Goal: Leave review/rating

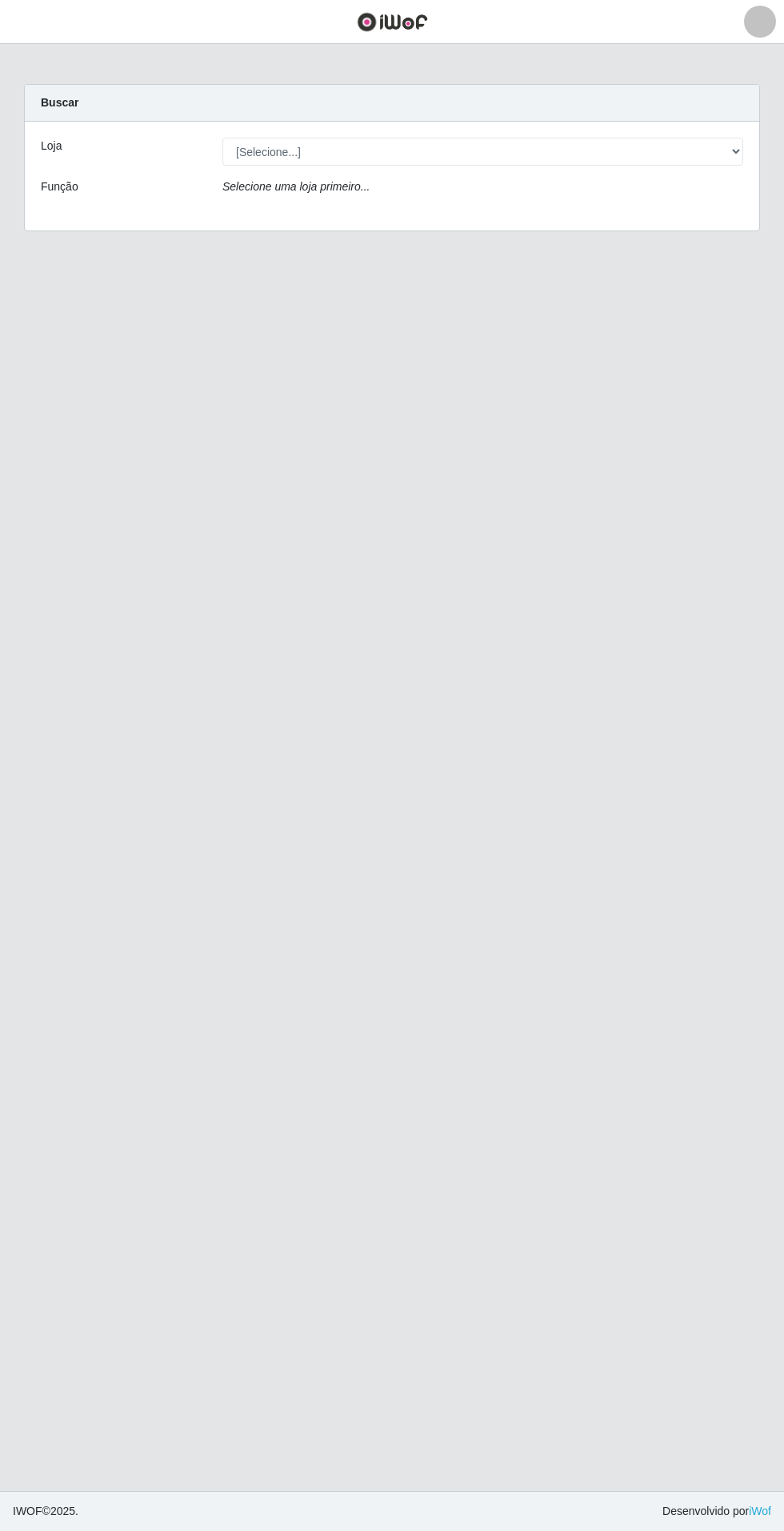
click at [658, 178] on div "Selecione uma loja primeiro..." at bounding box center [482, 190] width 545 height 23
click at [699, 162] on select "[Selecione...] Atacado Vem - Loja 31 [GEOGRAPHIC_DATA]" at bounding box center [482, 151] width 521 height 28
select select "437"
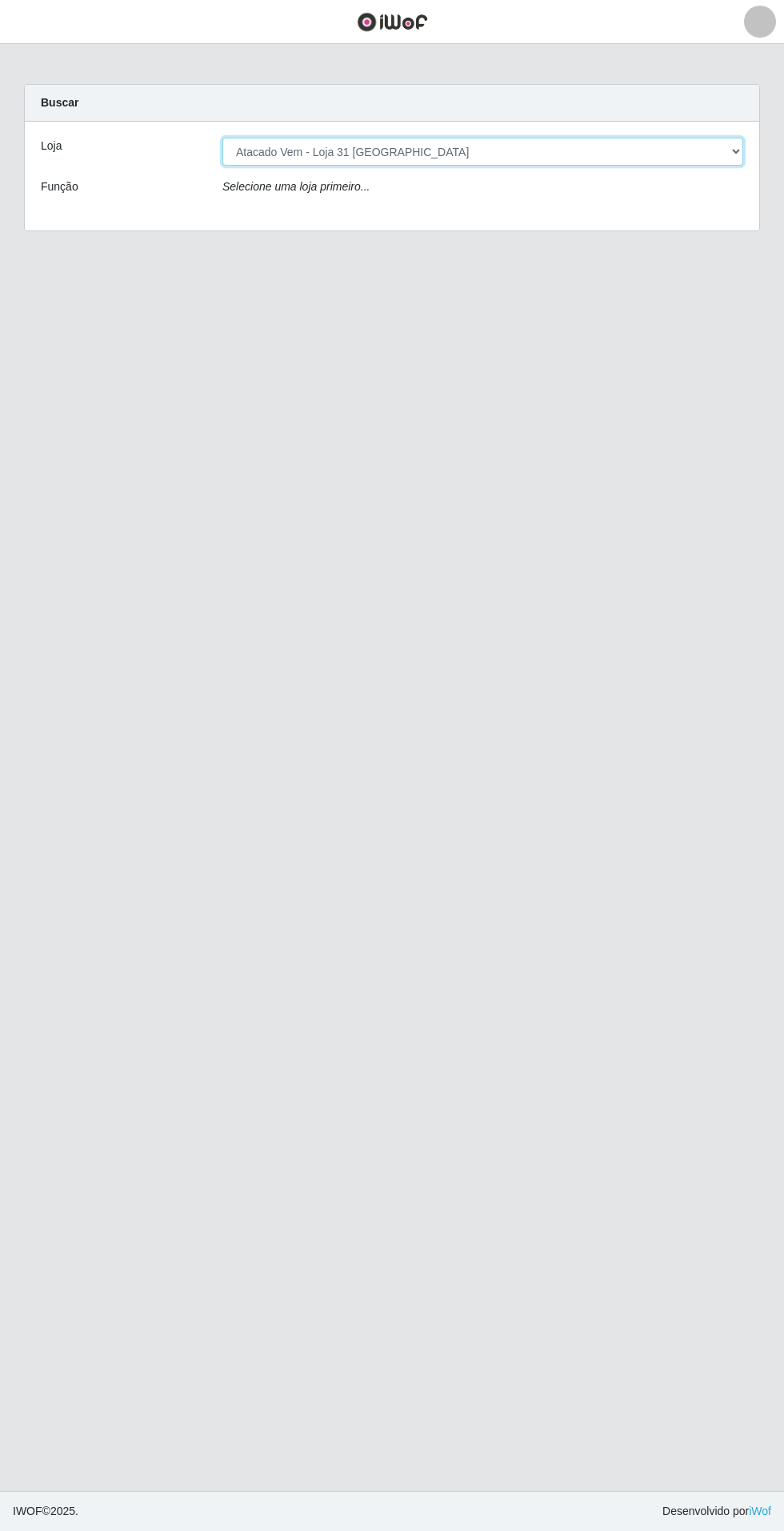
click at [222, 138] on select "[Selecione...] Atacado Vem - Loja 31 [GEOGRAPHIC_DATA]" at bounding box center [482, 151] width 521 height 28
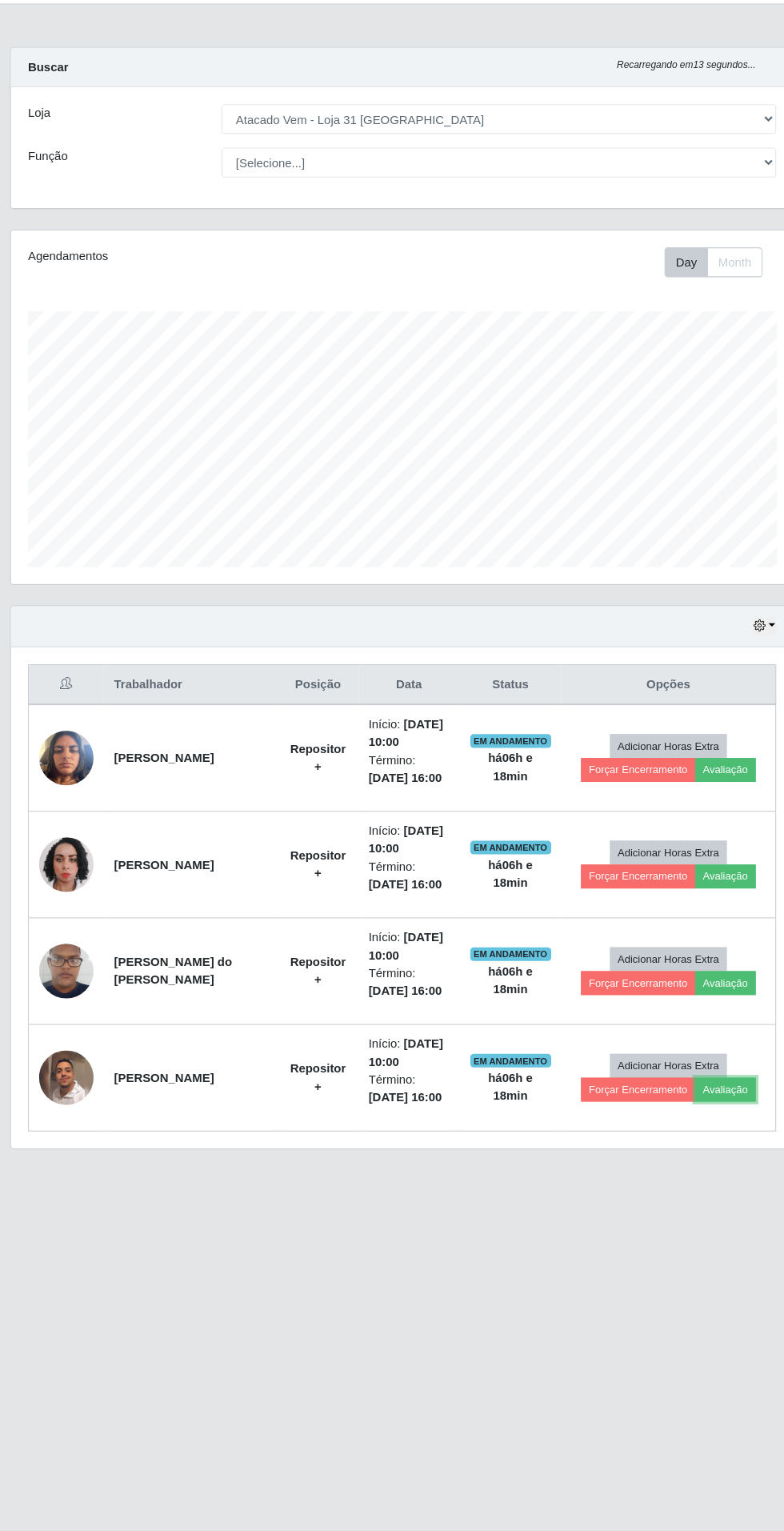
click at [706, 1064] on button "Avaliação" at bounding box center [695, 1062] width 56 height 22
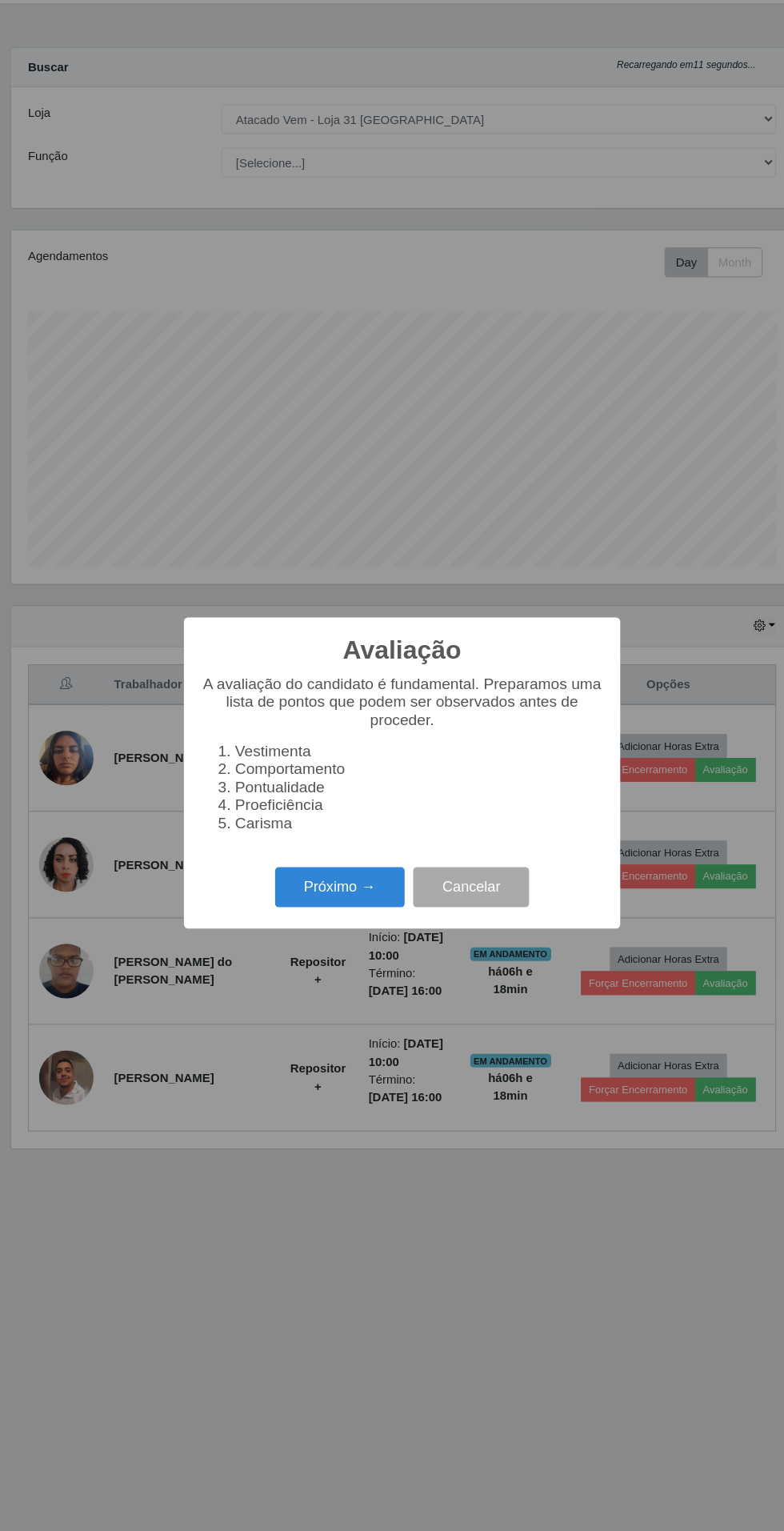
click at [321, 891] on button "Próximo →" at bounding box center [333, 872] width 122 height 37
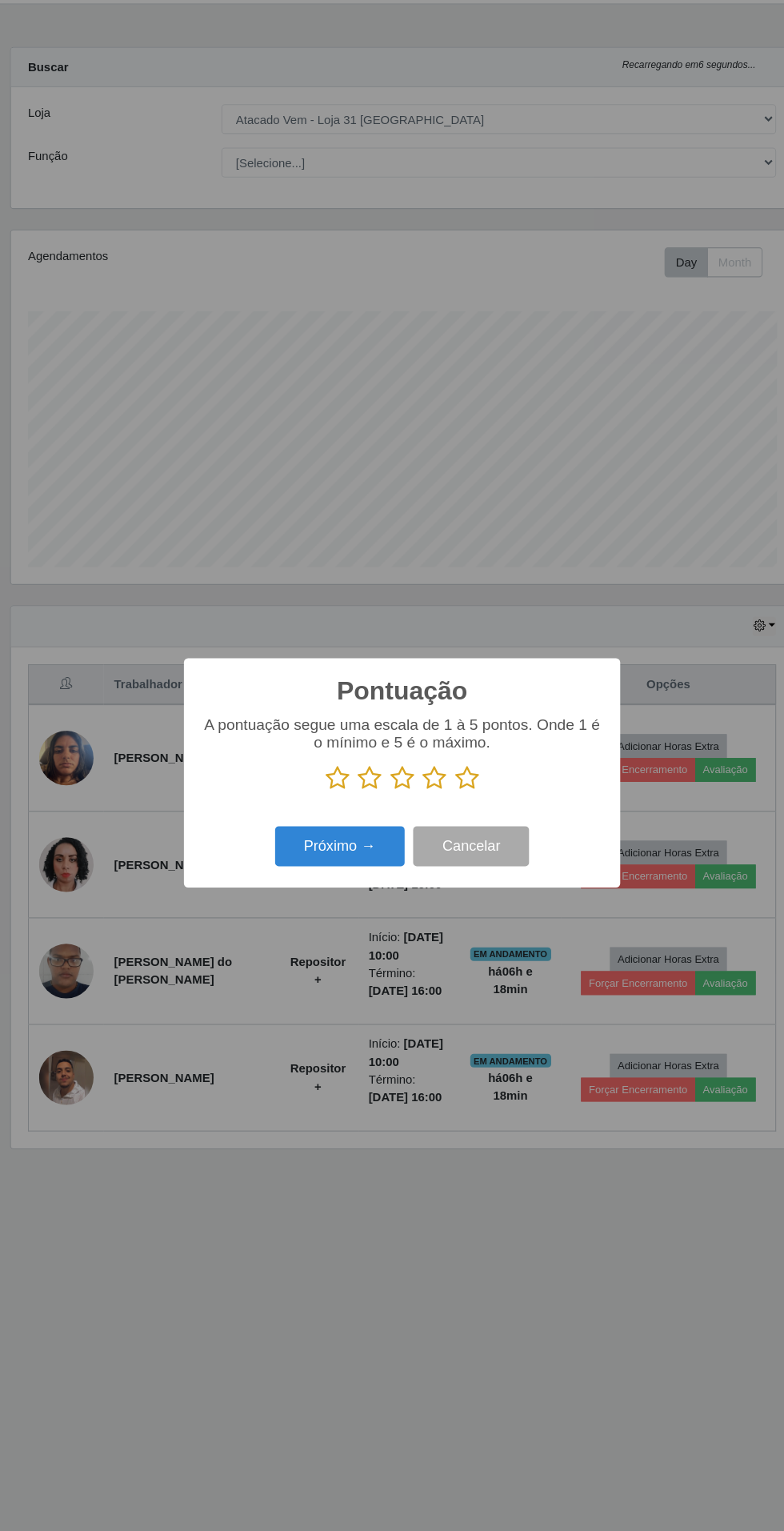
click at [392, 782] on icon at bounding box center [392, 770] width 22 height 24
click at [381, 782] on input "radio" at bounding box center [381, 782] width 0 height 0
click at [306, 853] on button "Próximo →" at bounding box center [333, 834] width 122 height 37
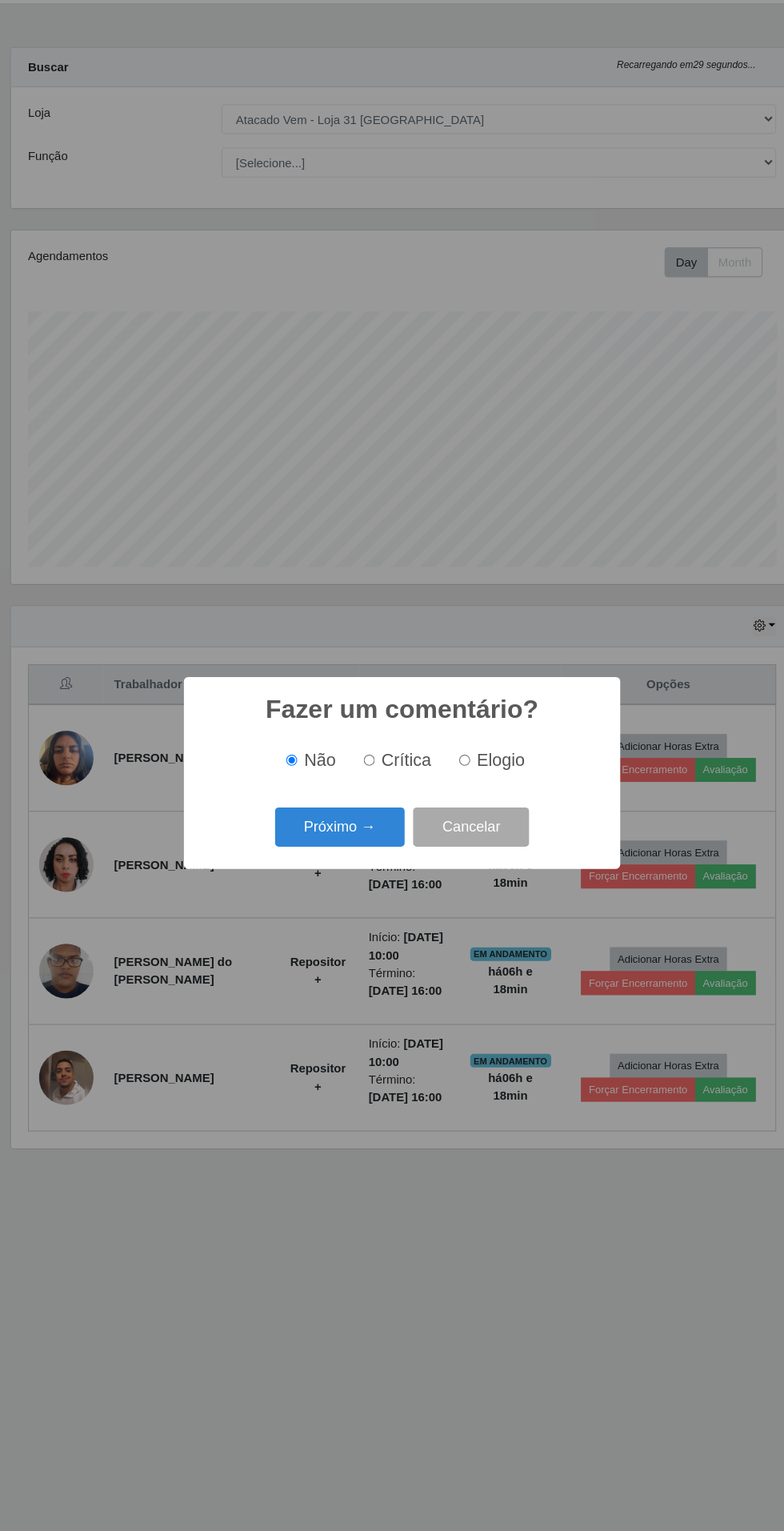
click at [313, 836] on button "Próximo →" at bounding box center [333, 816] width 122 height 37
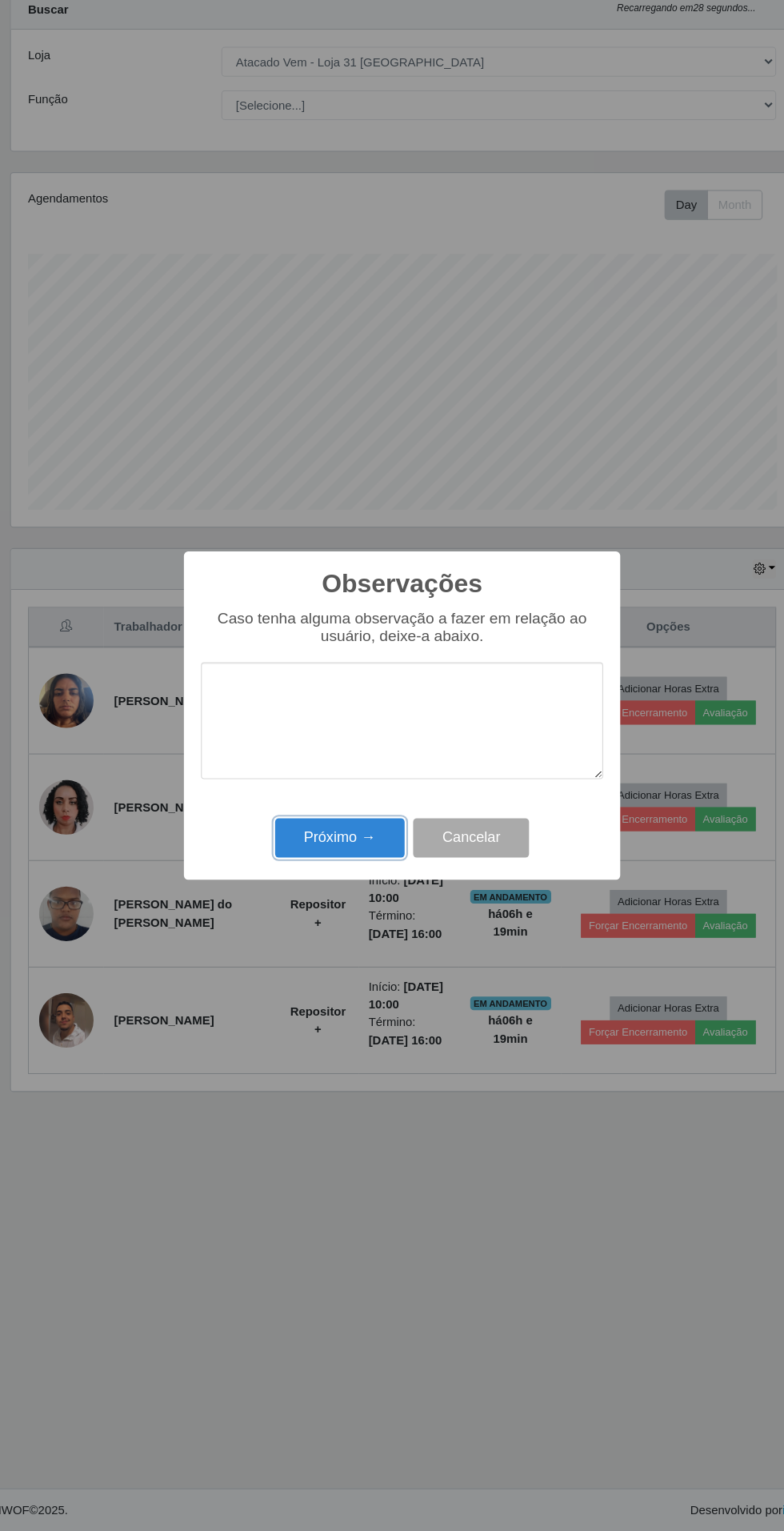
click at [317, 880] on button "Próximo →" at bounding box center [333, 880] width 122 height 37
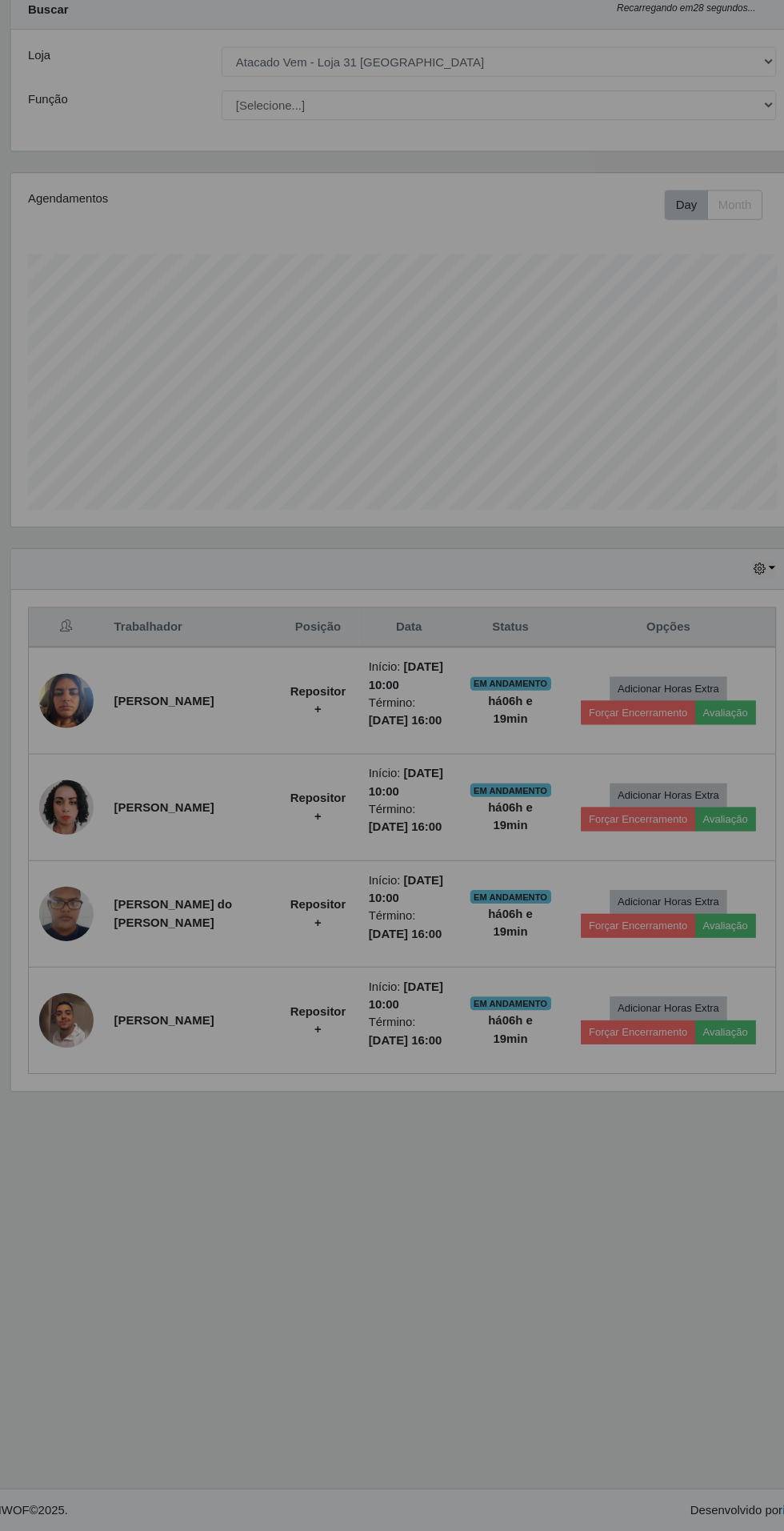
scroll to position [3, 0]
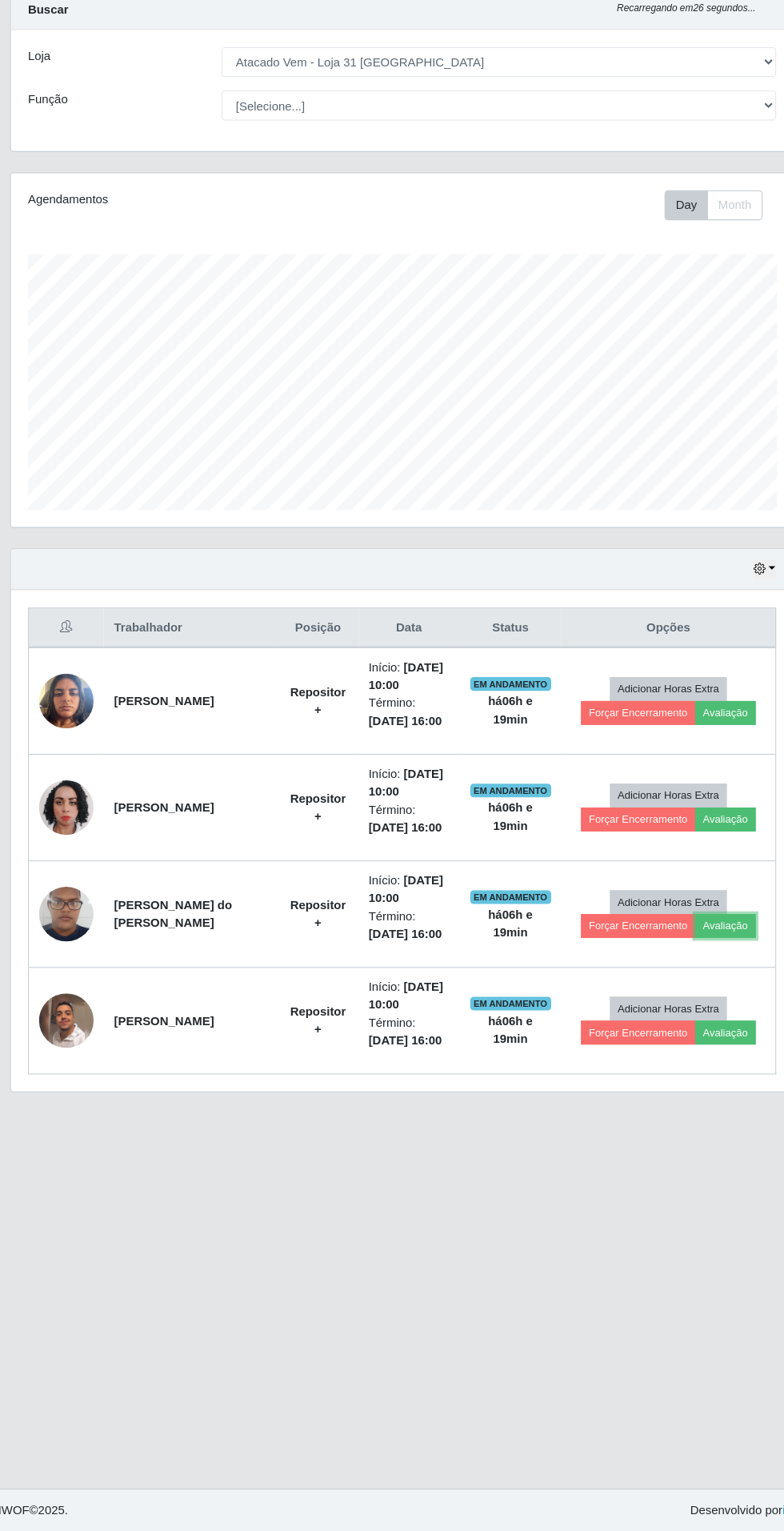
click at [697, 957] on button "Avaliação" at bounding box center [695, 962] width 56 height 22
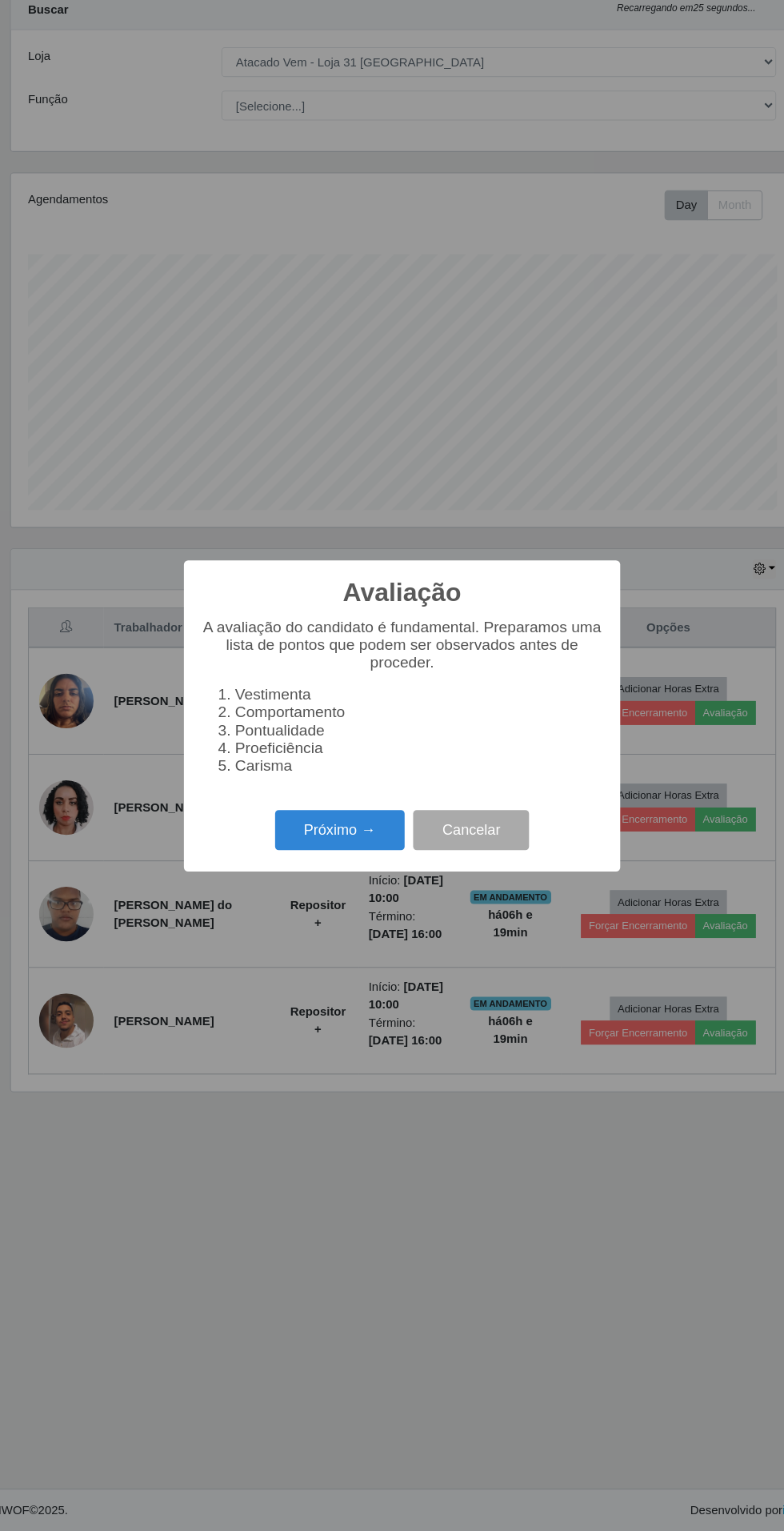
click at [315, 868] on button "Próximo →" at bounding box center [333, 872] width 122 height 37
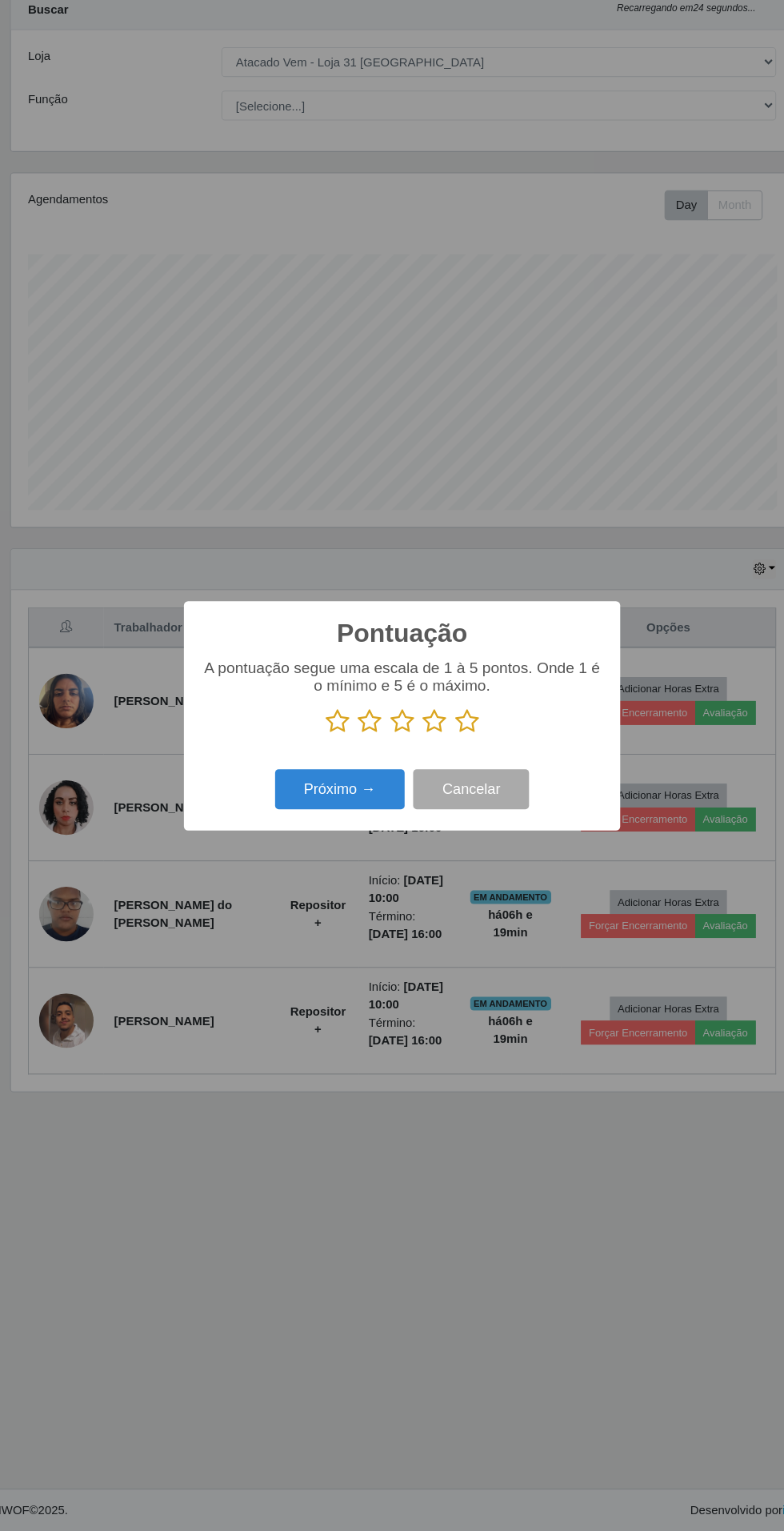
click at [450, 763] on icon at bounding box center [452, 770] width 22 height 24
click at [441, 782] on input "radio" at bounding box center [441, 782] width 0 height 0
click at [321, 833] on button "Próximo →" at bounding box center [333, 834] width 122 height 37
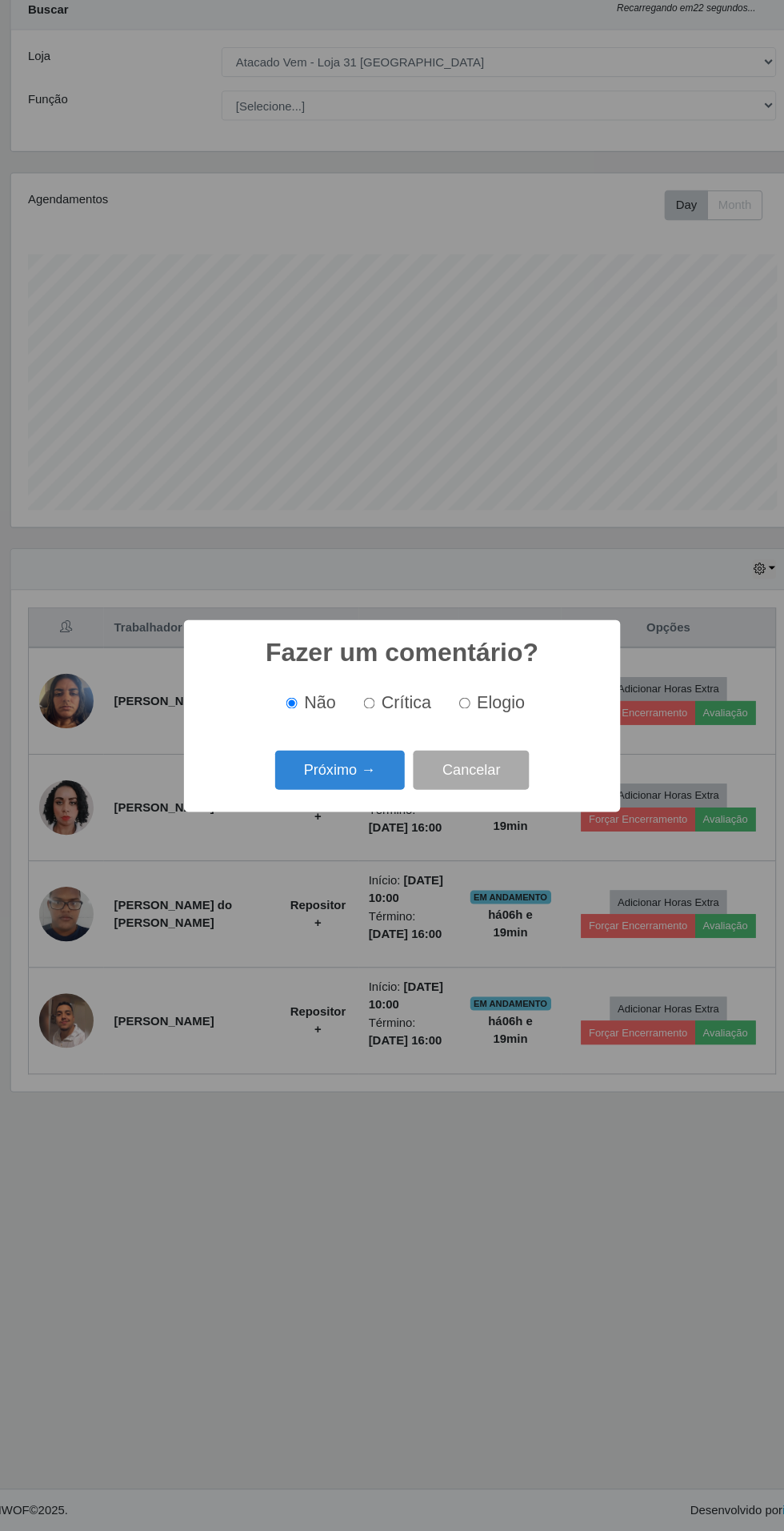
click at [307, 799] on button "Próximo →" at bounding box center [333, 816] width 122 height 37
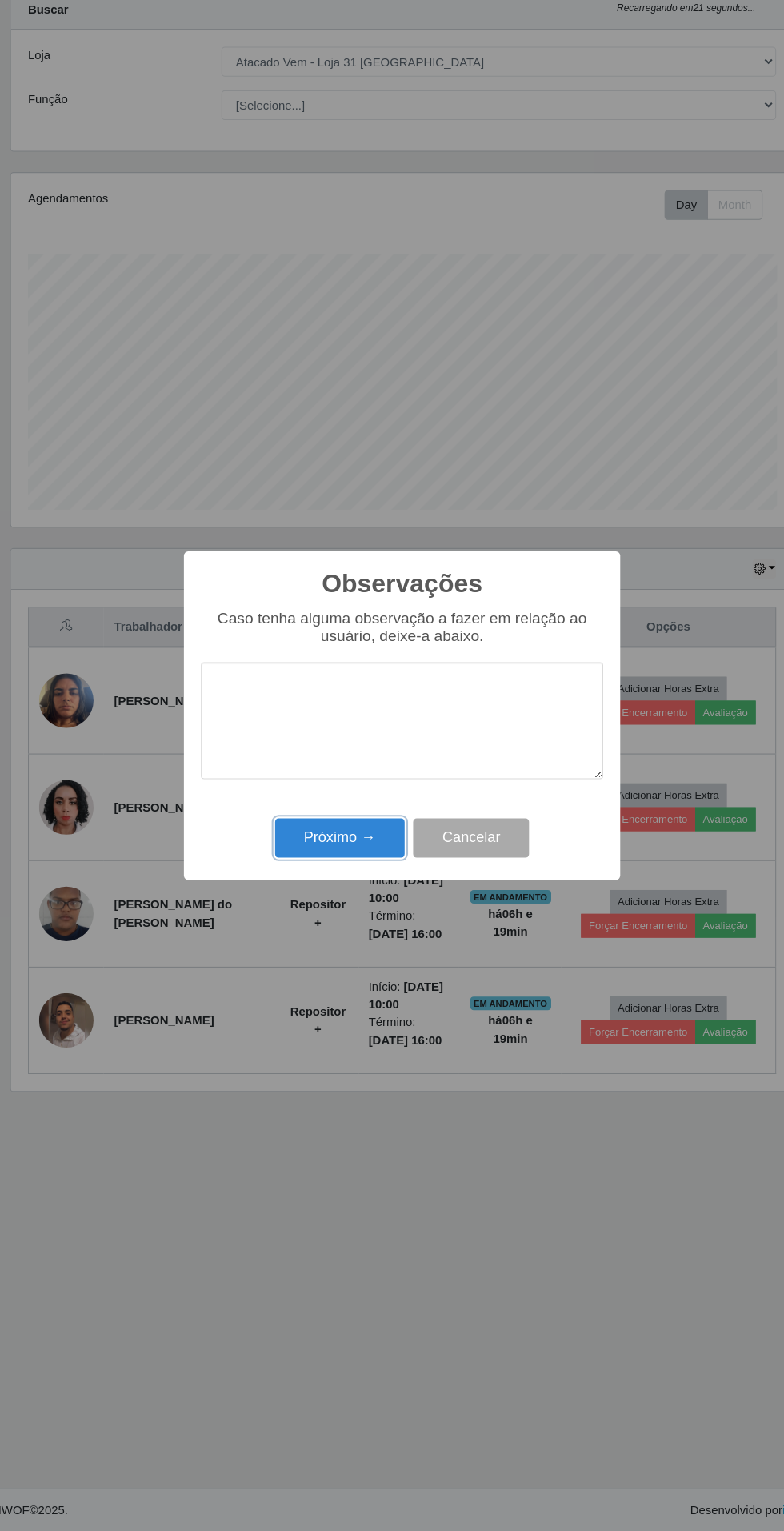
click at [310, 873] on button "Próximo →" at bounding box center [333, 880] width 122 height 37
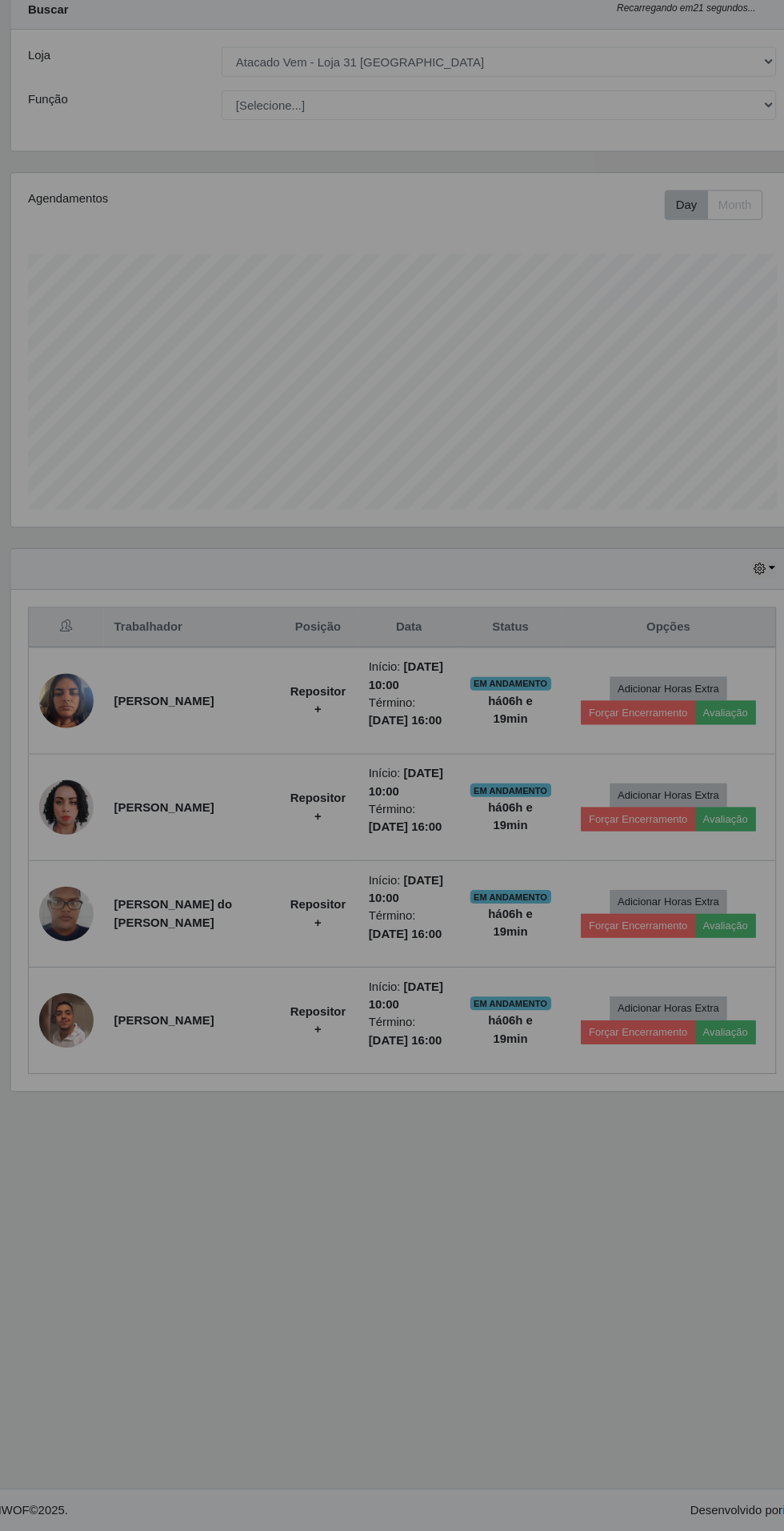
scroll to position [2, 0]
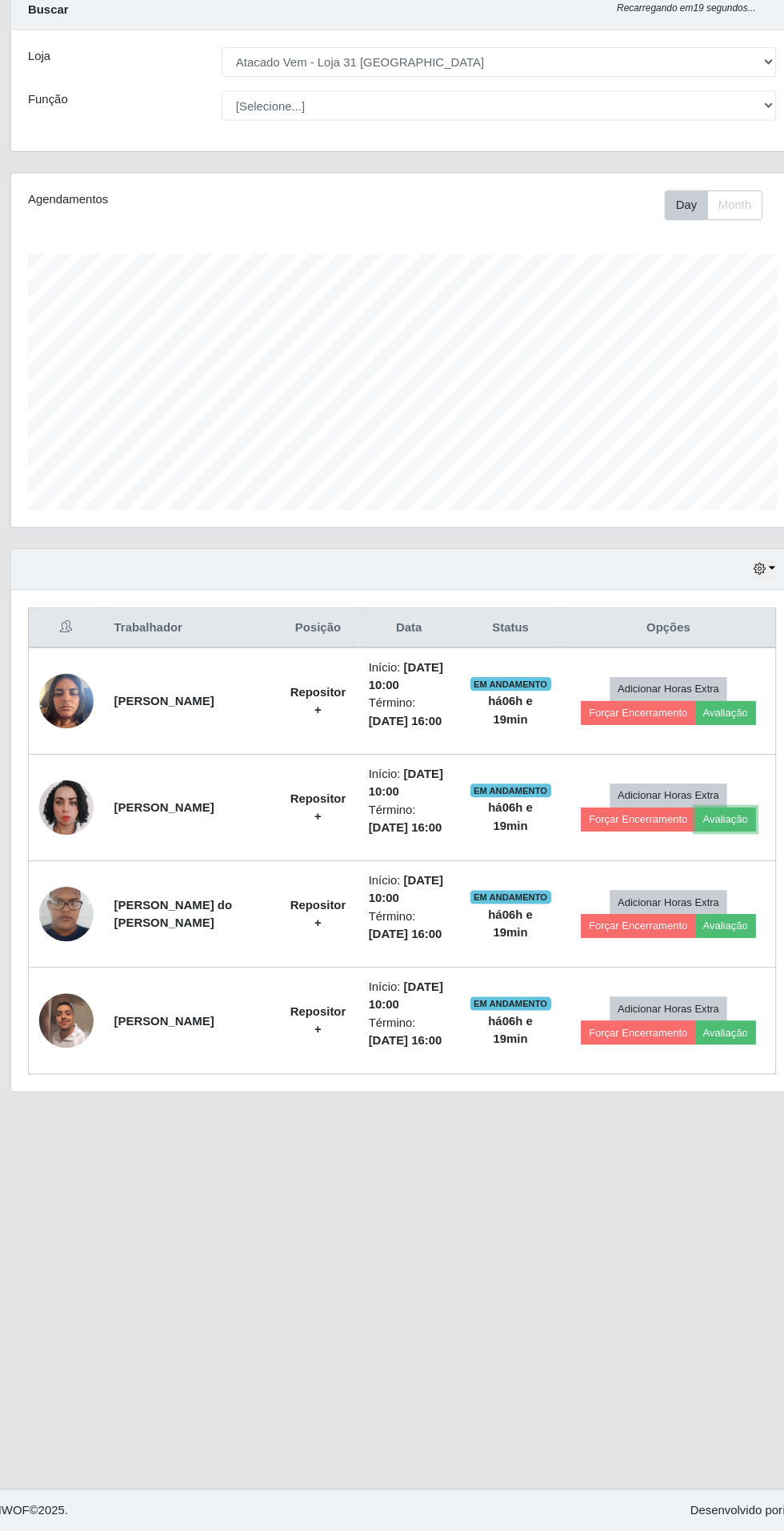
click at [706, 867] on button "Avaliação" at bounding box center [695, 862] width 56 height 22
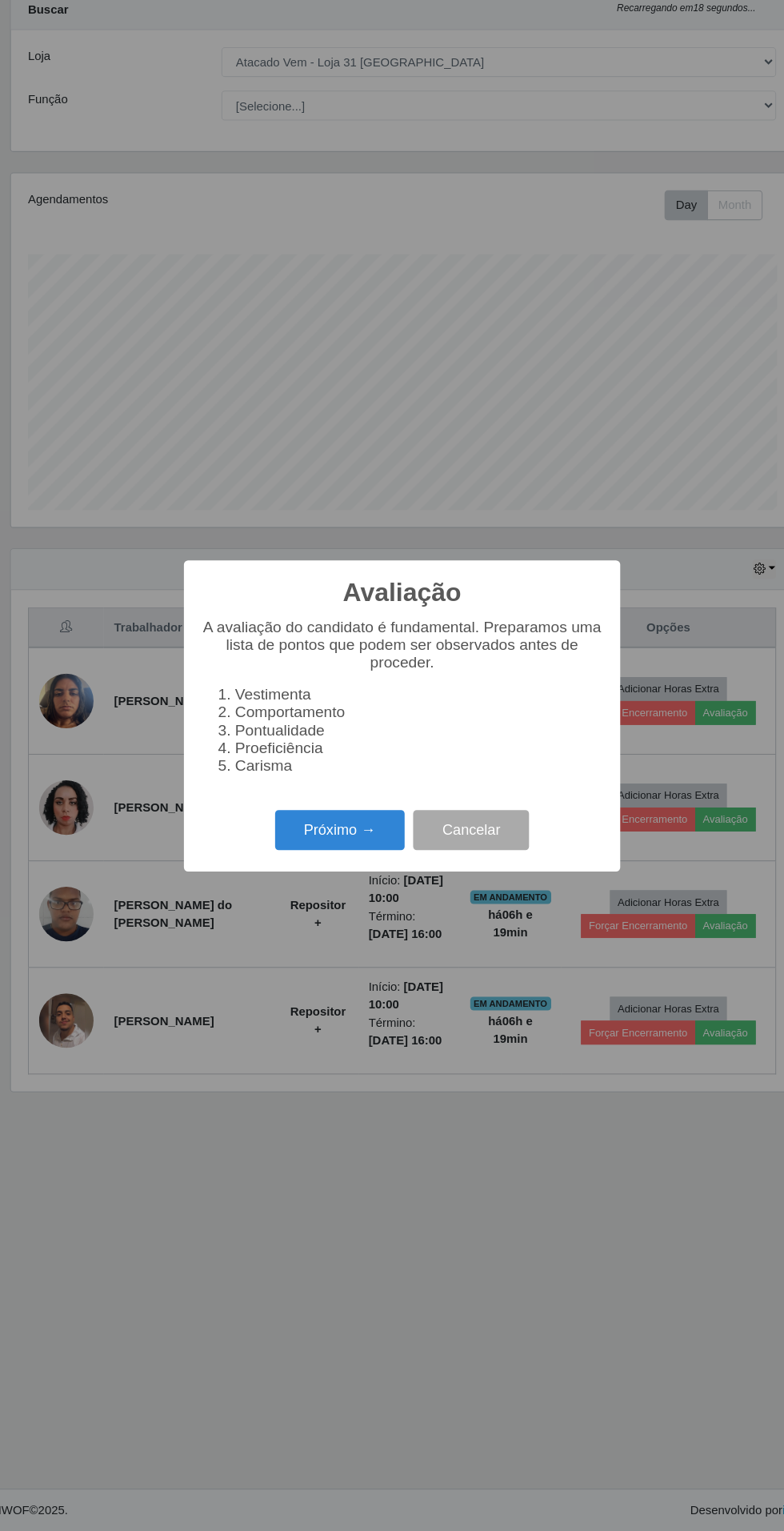
click at [317, 869] on button "Próximo →" at bounding box center [333, 872] width 122 height 37
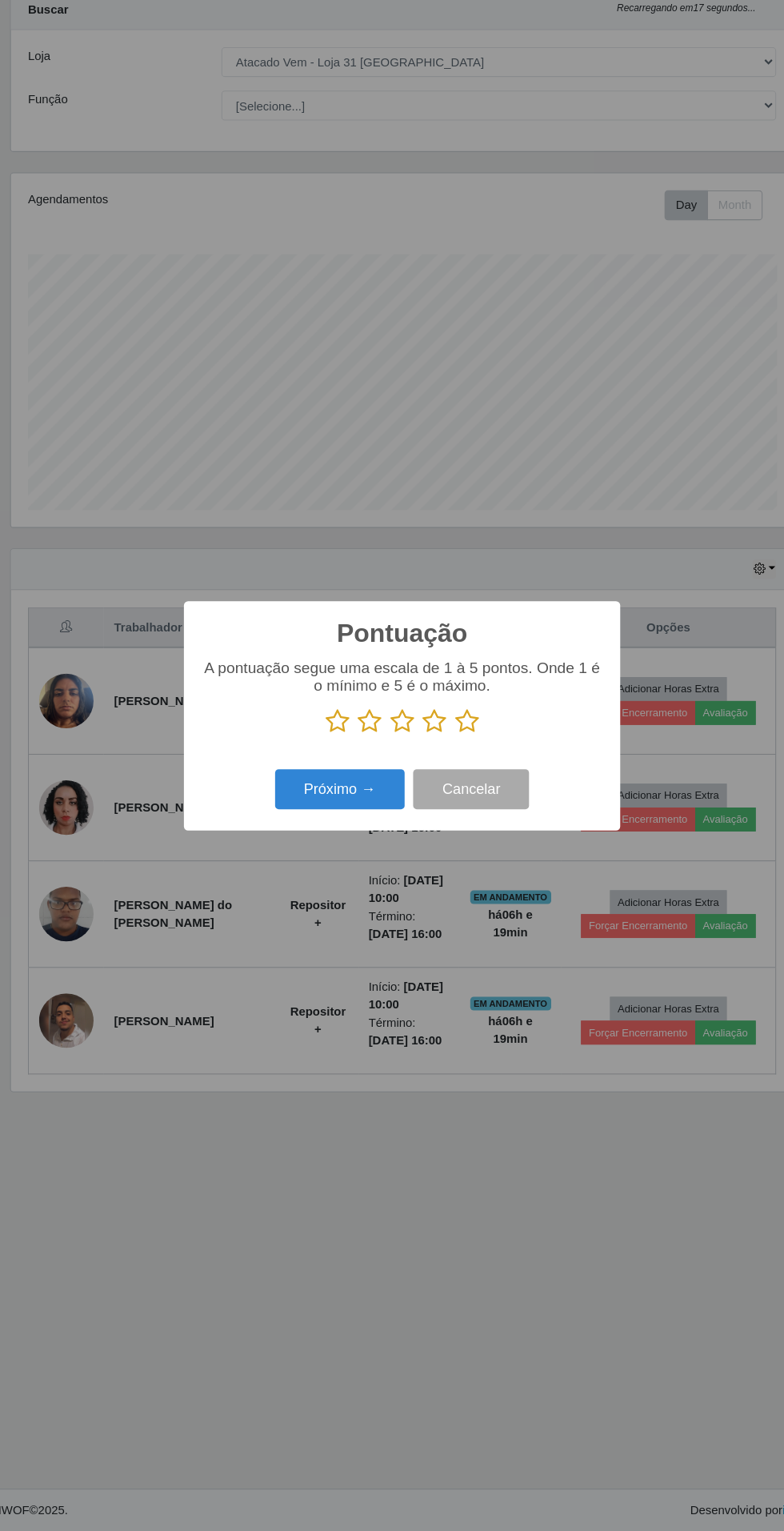
click at [456, 768] on icon at bounding box center [452, 770] width 22 height 24
click at [441, 782] on input "radio" at bounding box center [441, 782] width 0 height 0
click at [315, 842] on button "Próximo →" at bounding box center [333, 834] width 122 height 37
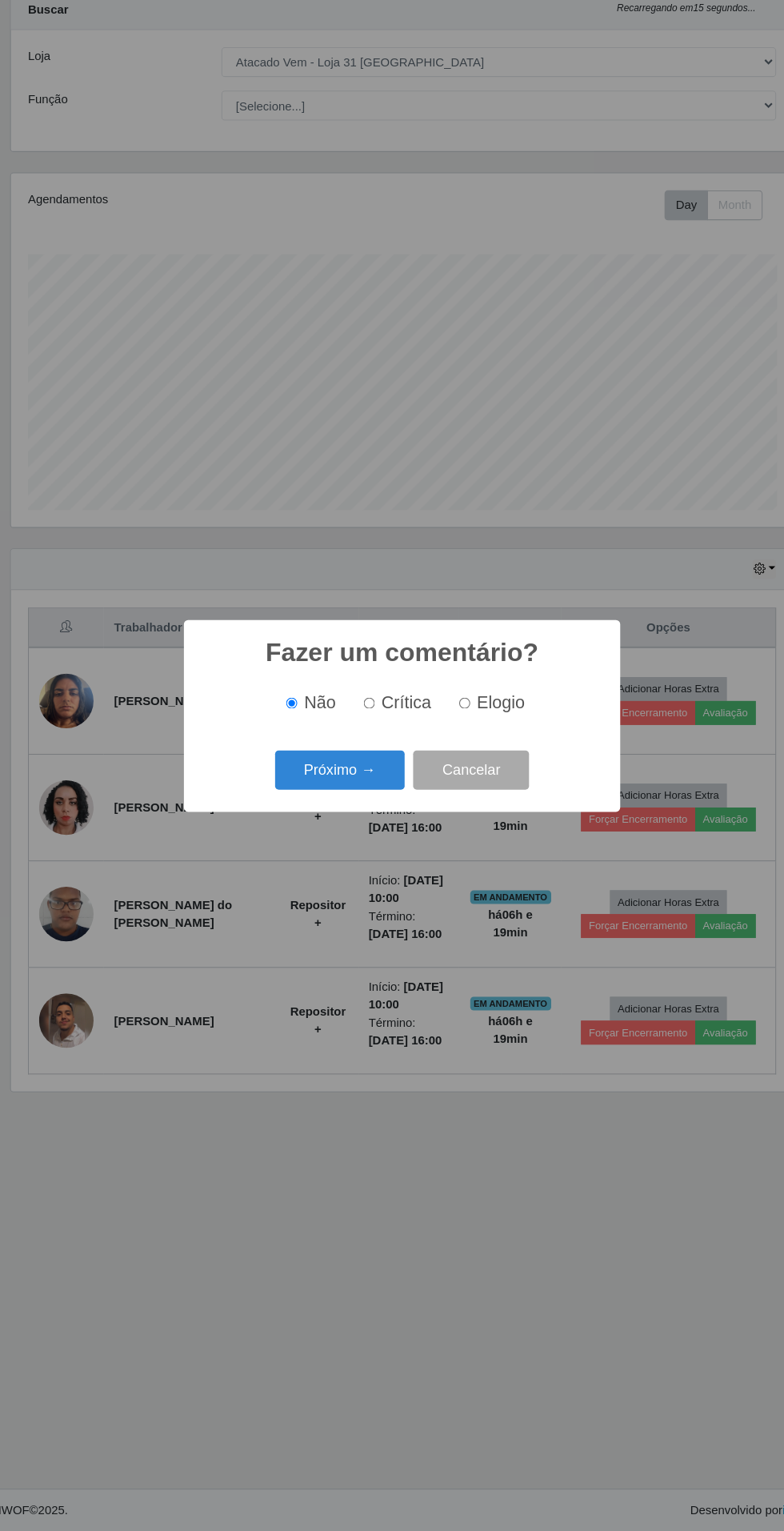
click at [316, 809] on button "Próximo →" at bounding box center [333, 816] width 122 height 37
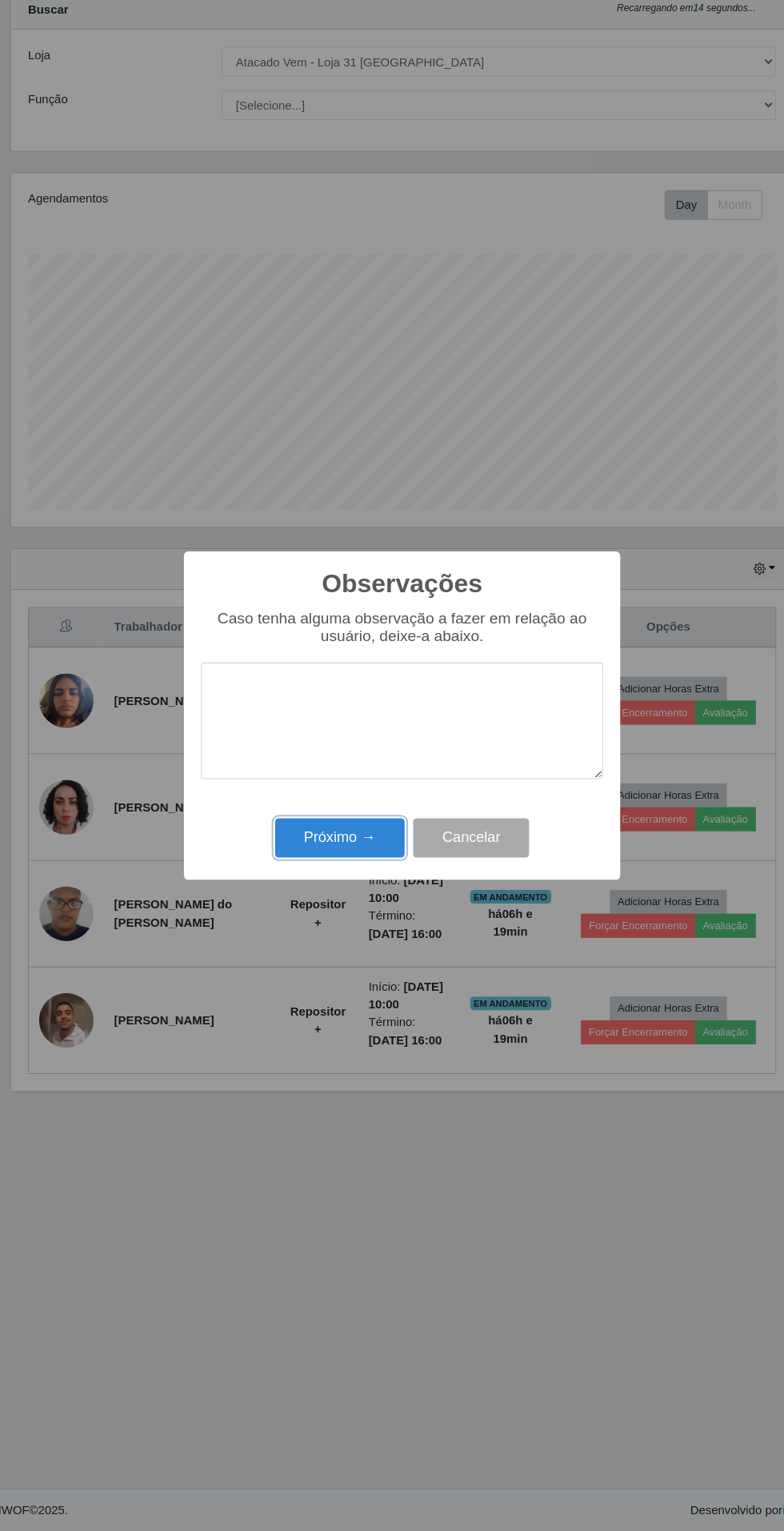
click at [299, 889] on button "Próximo →" at bounding box center [333, 880] width 122 height 37
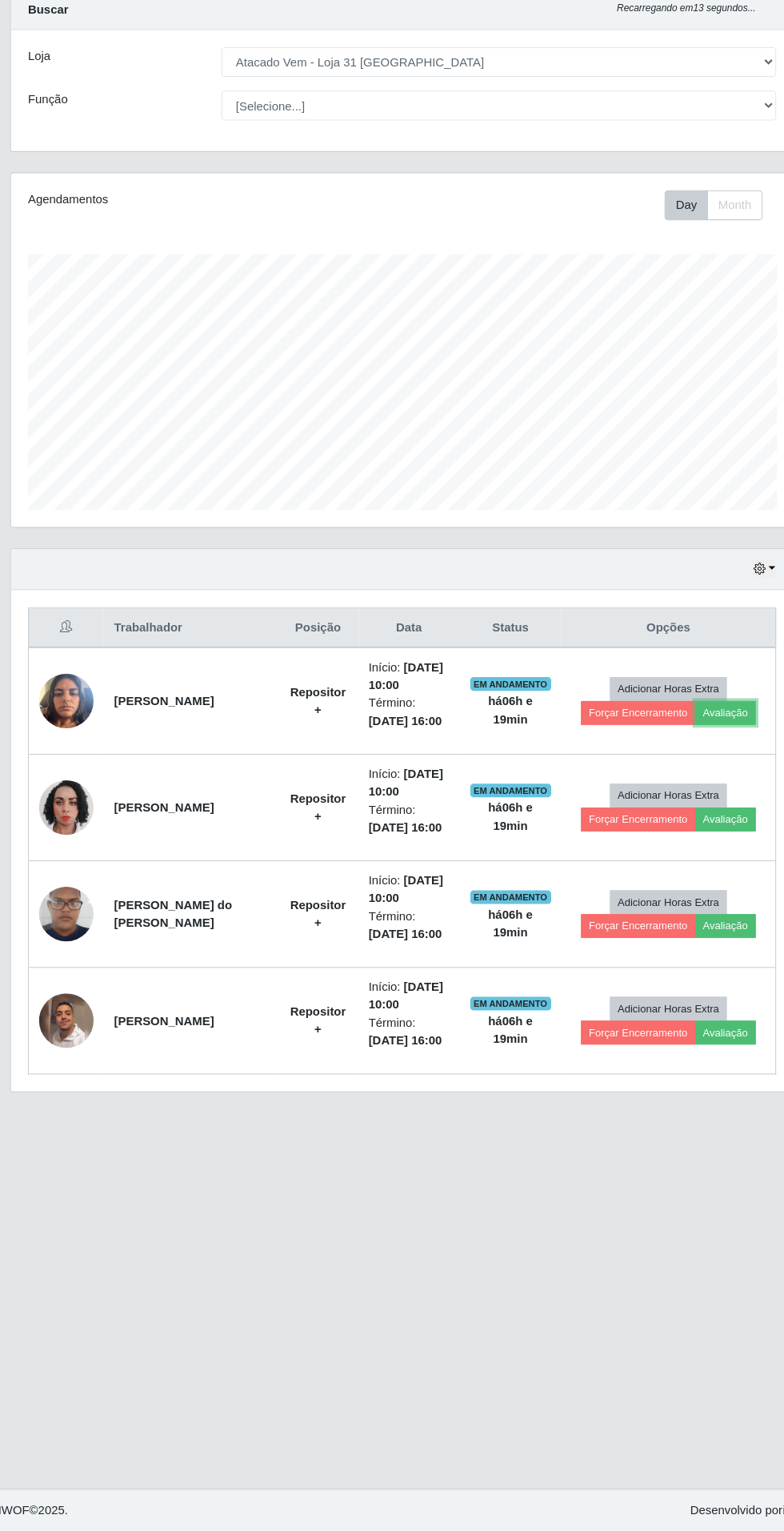
click at [703, 759] on button "Avaliação" at bounding box center [695, 762] width 56 height 22
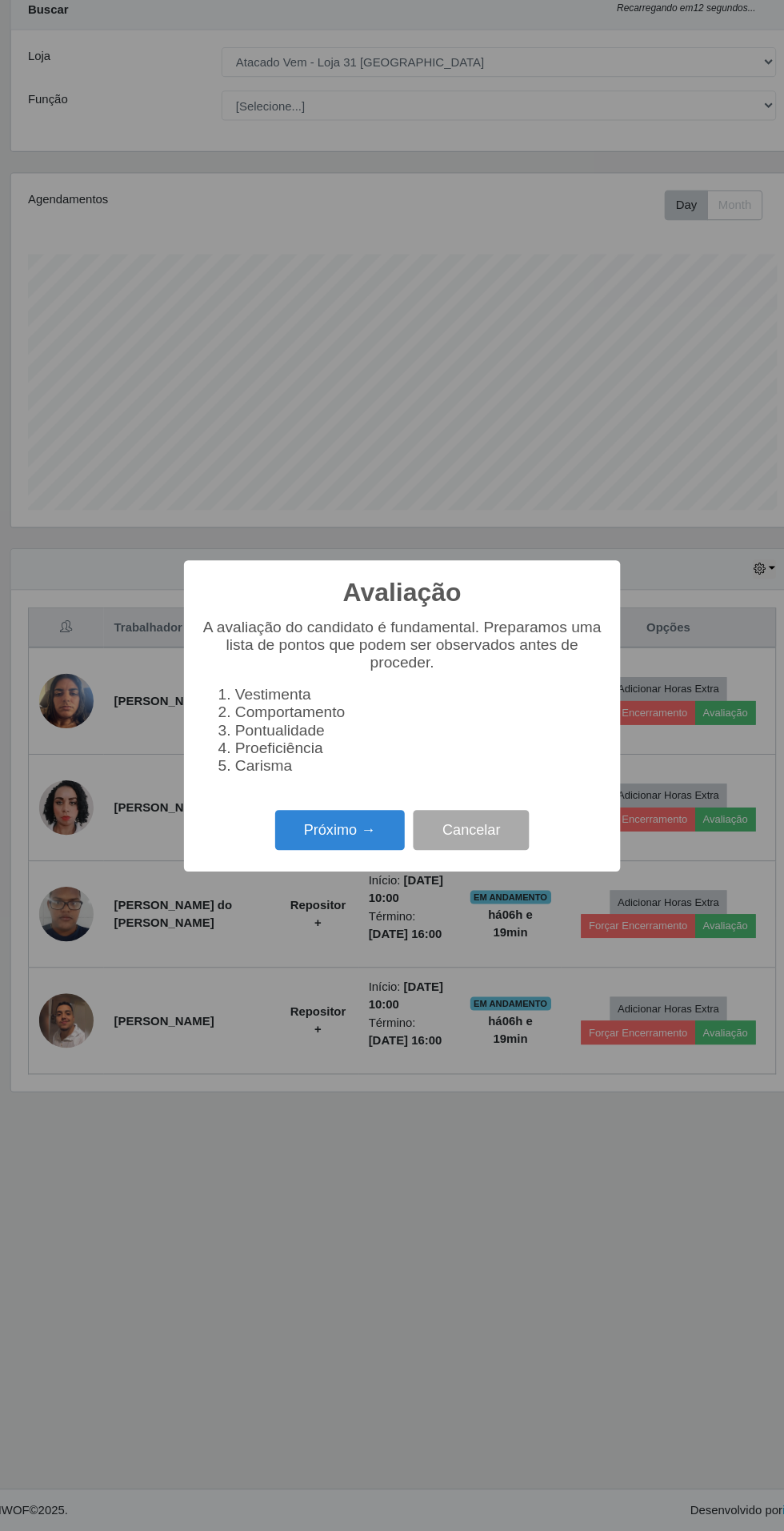
click at [306, 874] on button "Próximo →" at bounding box center [333, 872] width 122 height 37
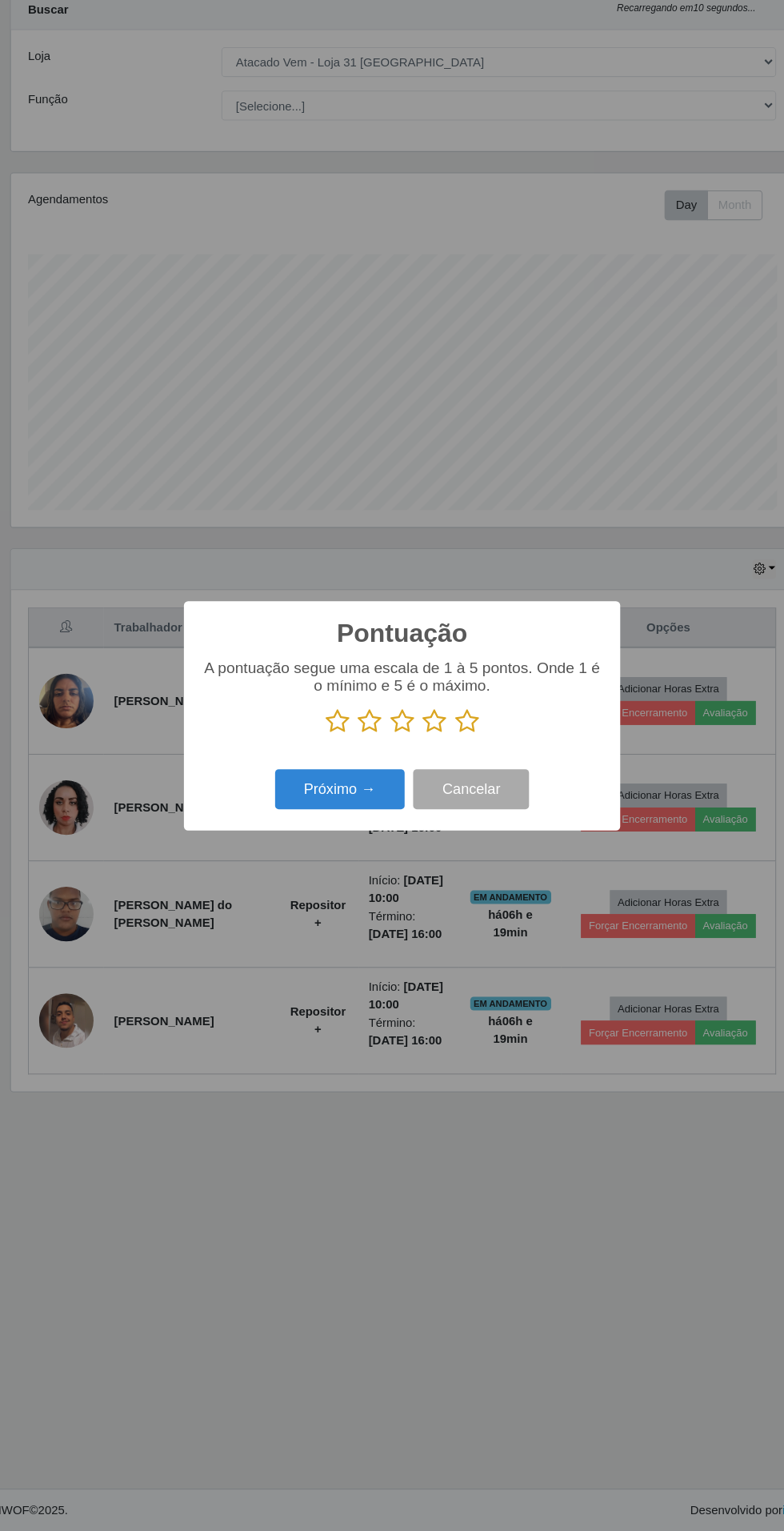
click at [452, 763] on icon at bounding box center [452, 770] width 22 height 24
click at [441, 782] on input "radio" at bounding box center [441, 782] width 0 height 0
click at [324, 834] on button "Próximo →" at bounding box center [333, 834] width 122 height 37
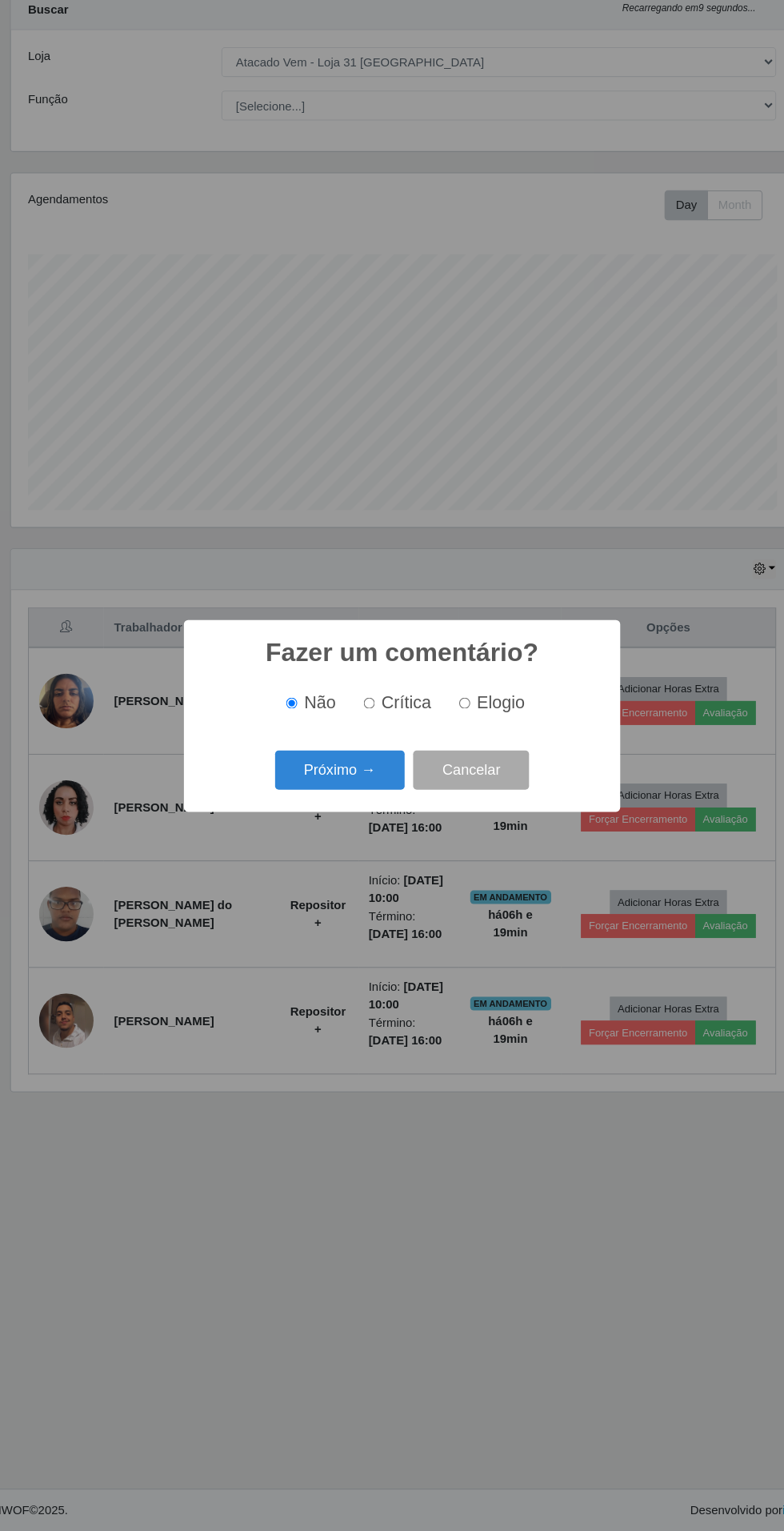
click at [314, 816] on button "Próximo →" at bounding box center [333, 816] width 122 height 37
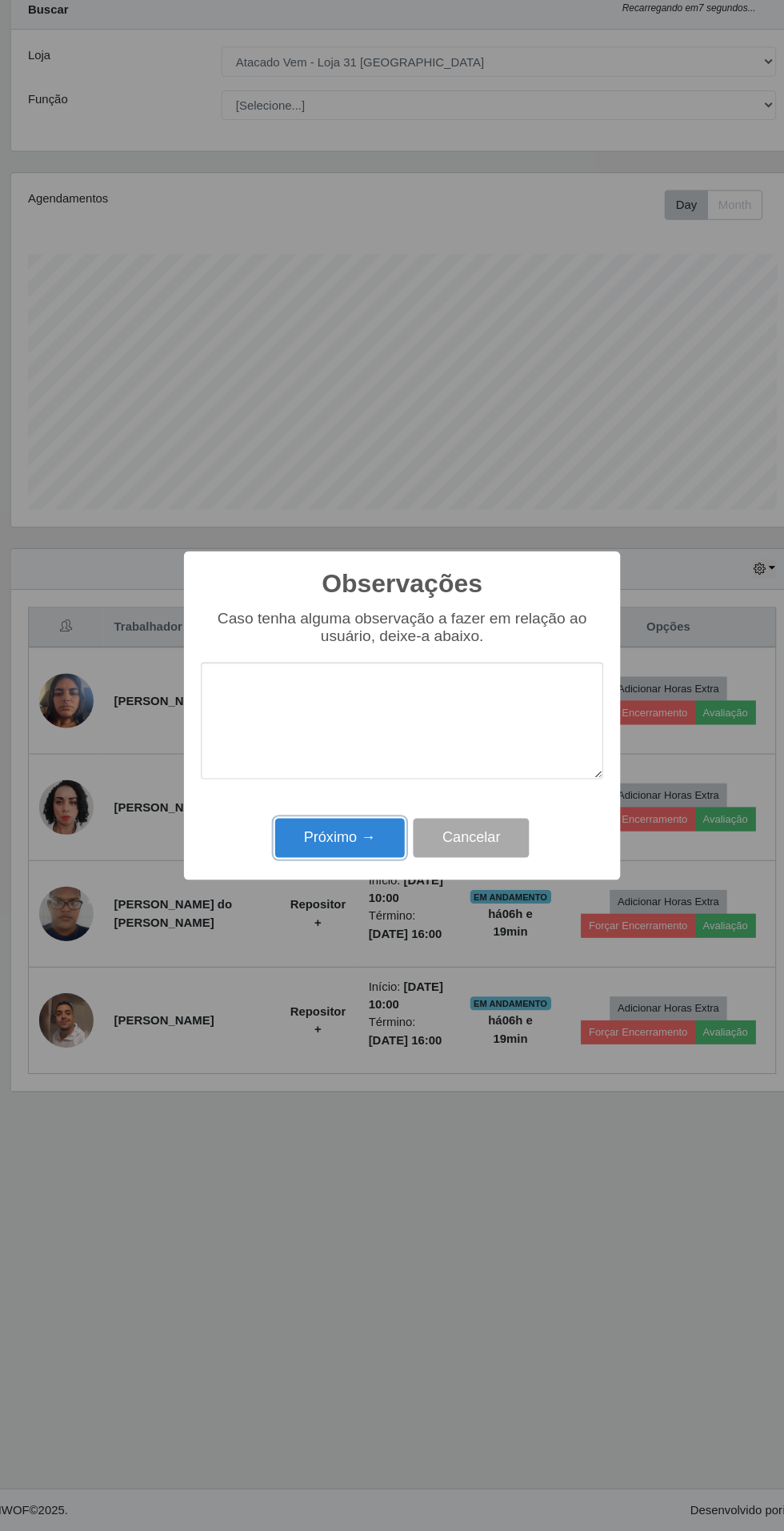
click at [319, 877] on button "Próximo →" at bounding box center [333, 880] width 122 height 37
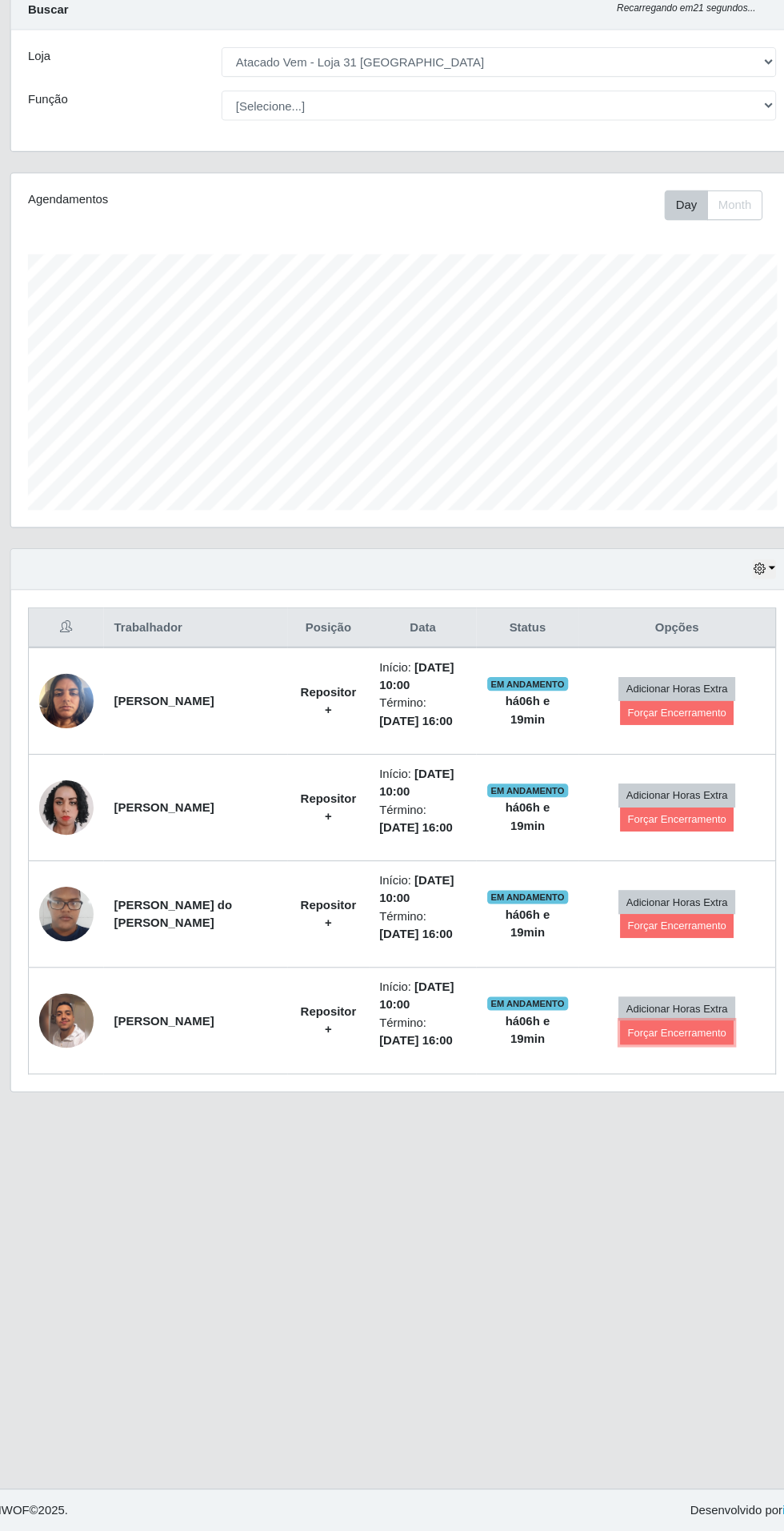
click at [659, 1063] on button "Forçar Encerramento" at bounding box center [650, 1062] width 107 height 22
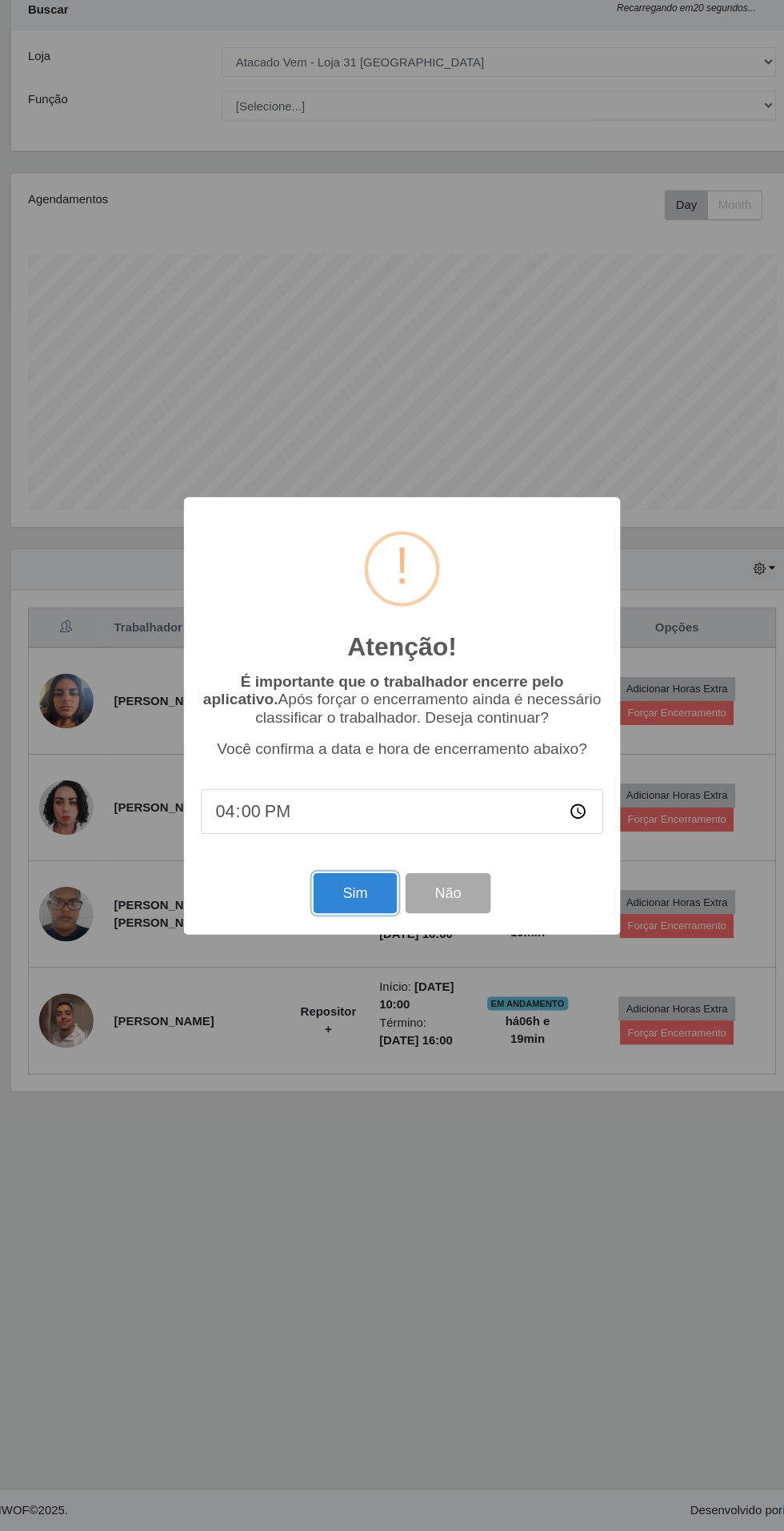
click at [347, 932] on button "Sim" at bounding box center [347, 932] width 78 height 37
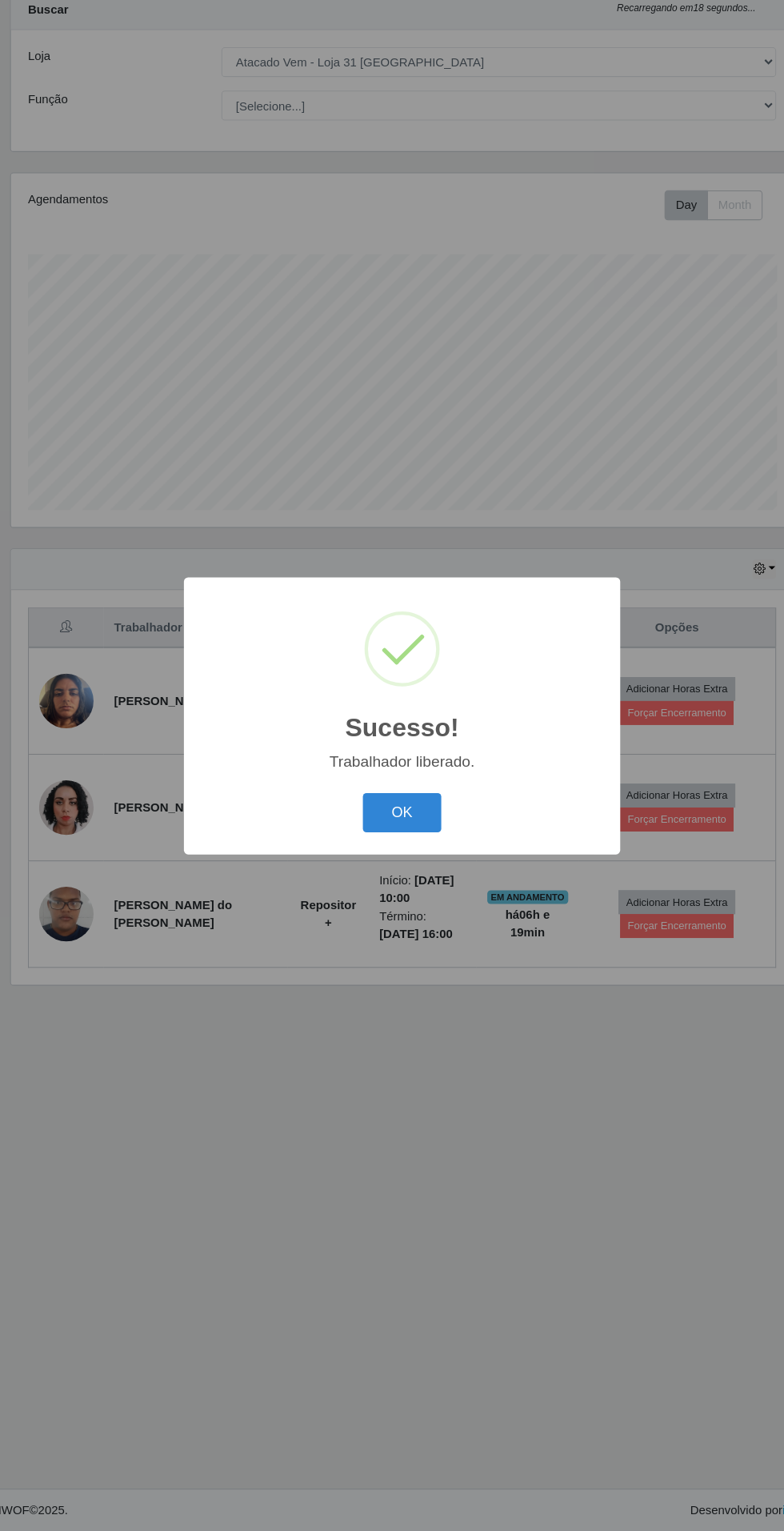
click at [420, 864] on button "OK" at bounding box center [392, 856] width 75 height 37
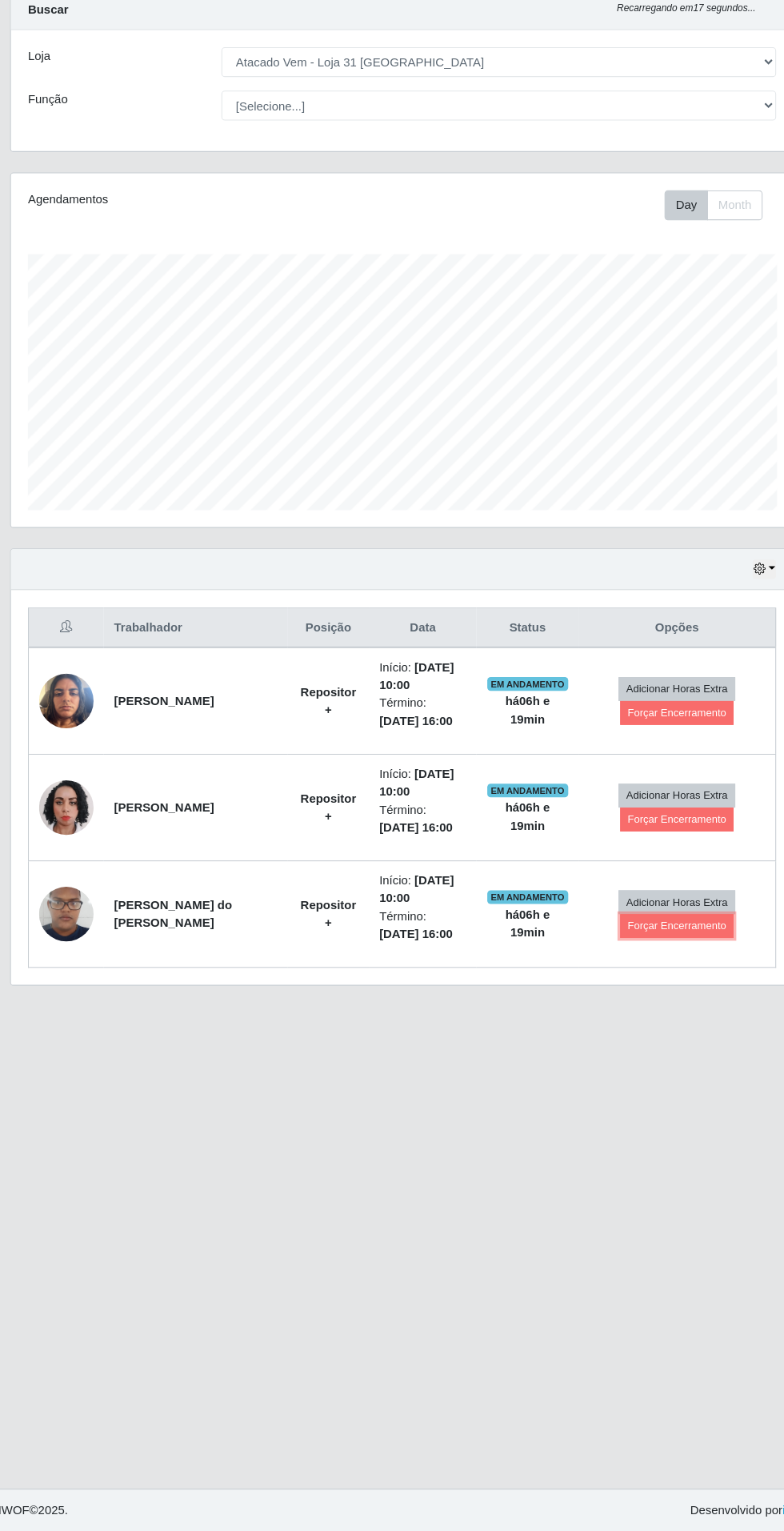
click at [664, 962] on button "Forçar Encerramento" at bounding box center [650, 962] width 107 height 22
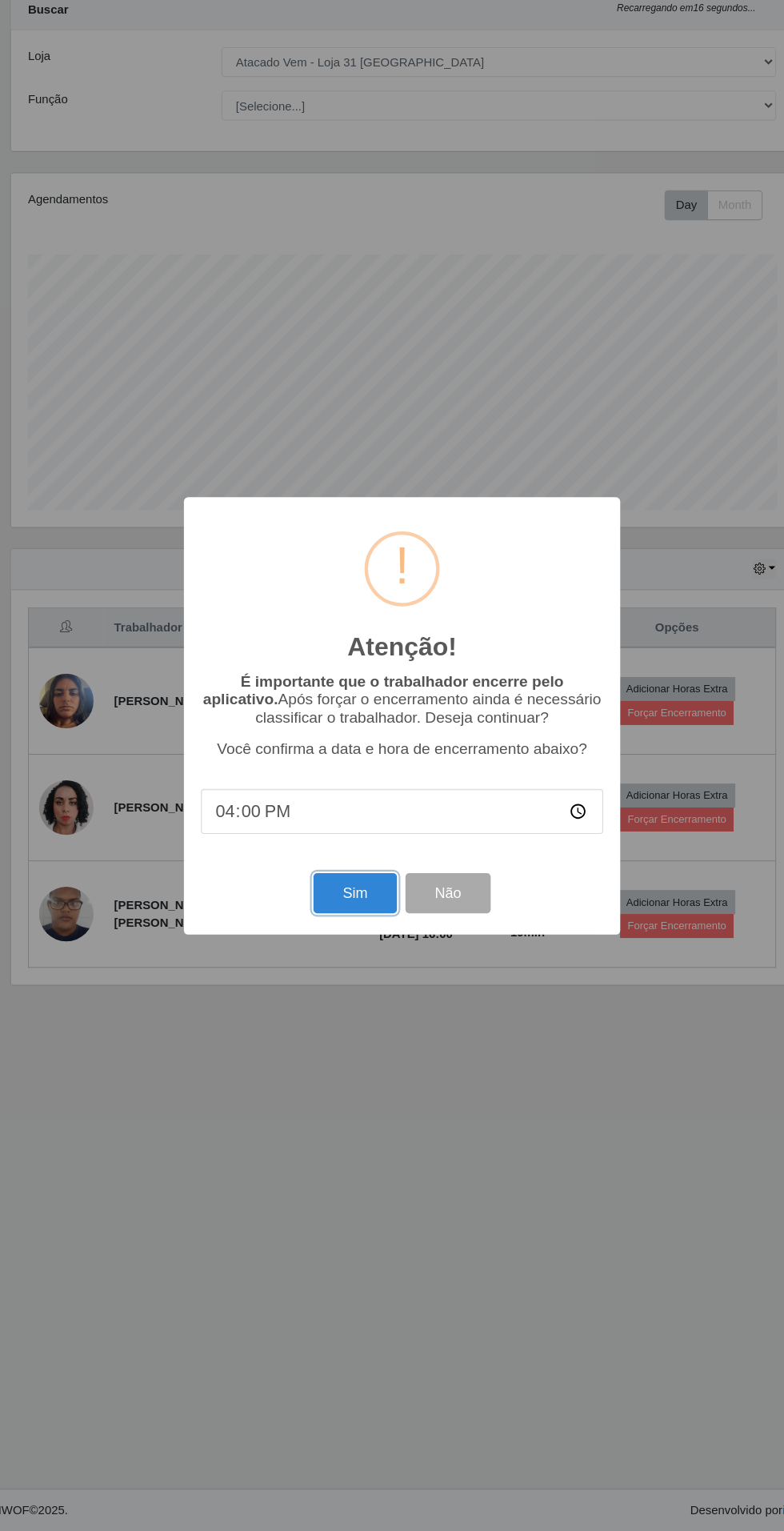
click at [353, 943] on button "Sim" at bounding box center [347, 932] width 78 height 37
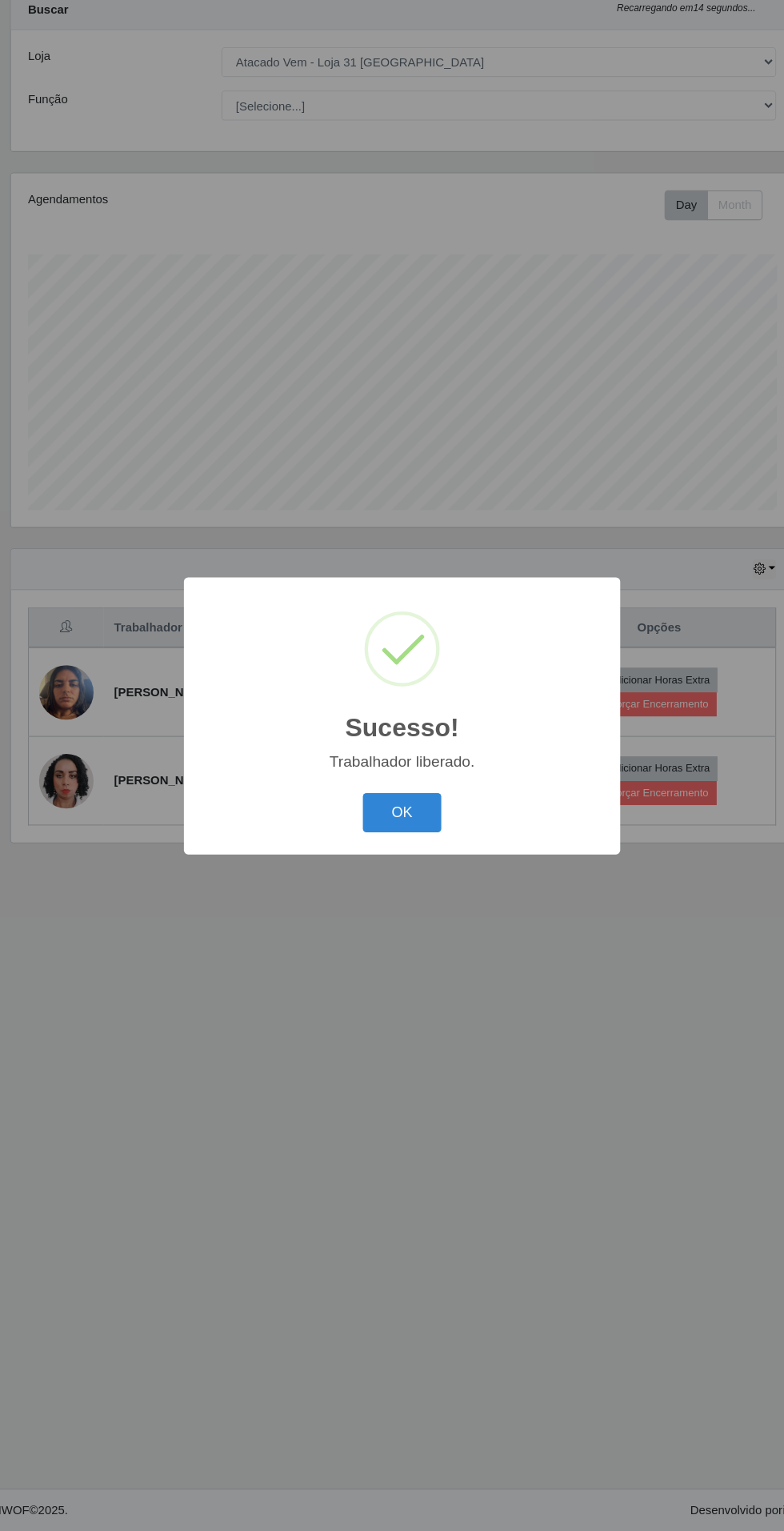
click at [412, 868] on button "OK" at bounding box center [392, 856] width 75 height 37
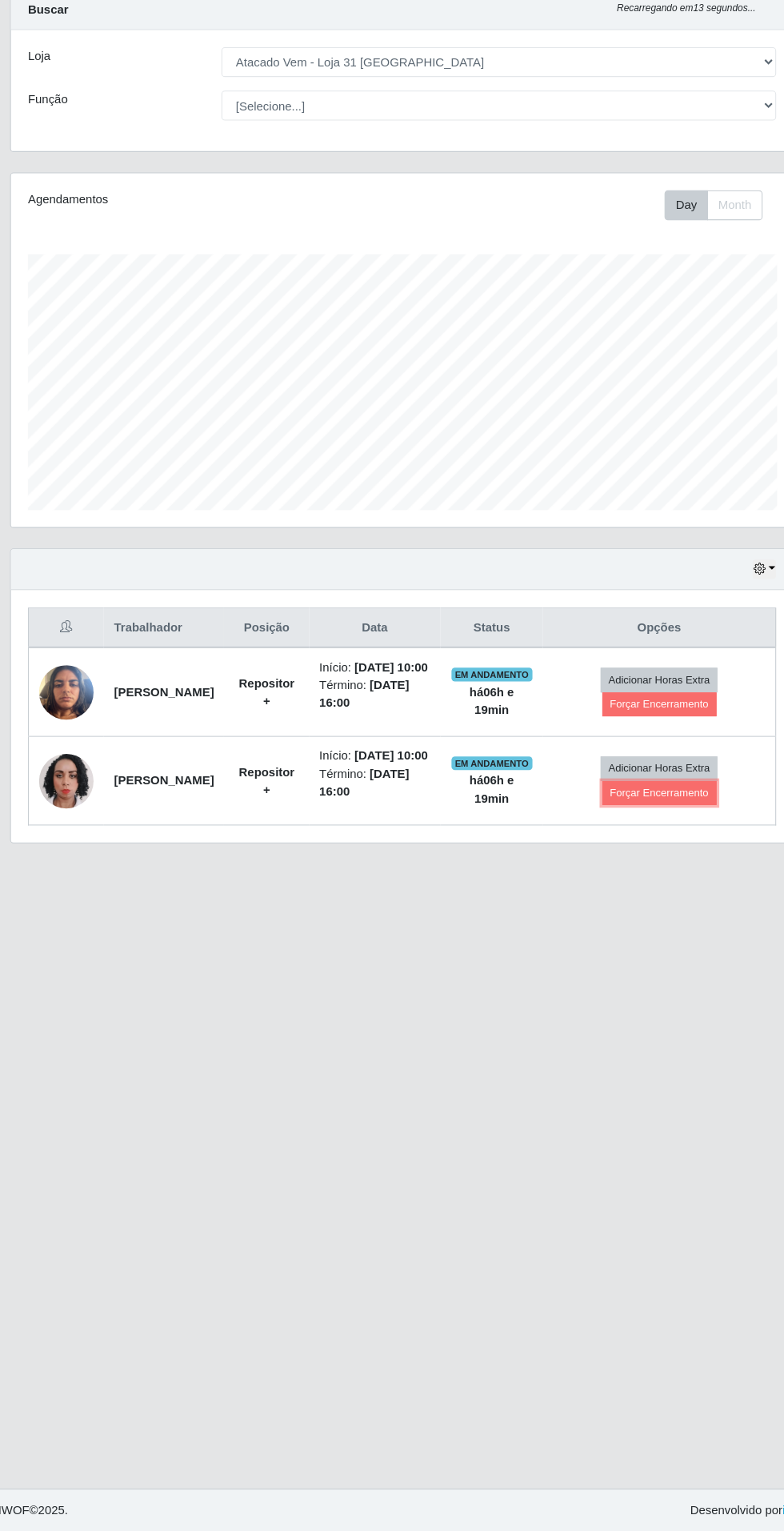
click at [640, 849] on button "Forçar Encerramento" at bounding box center [634, 837] width 107 height 22
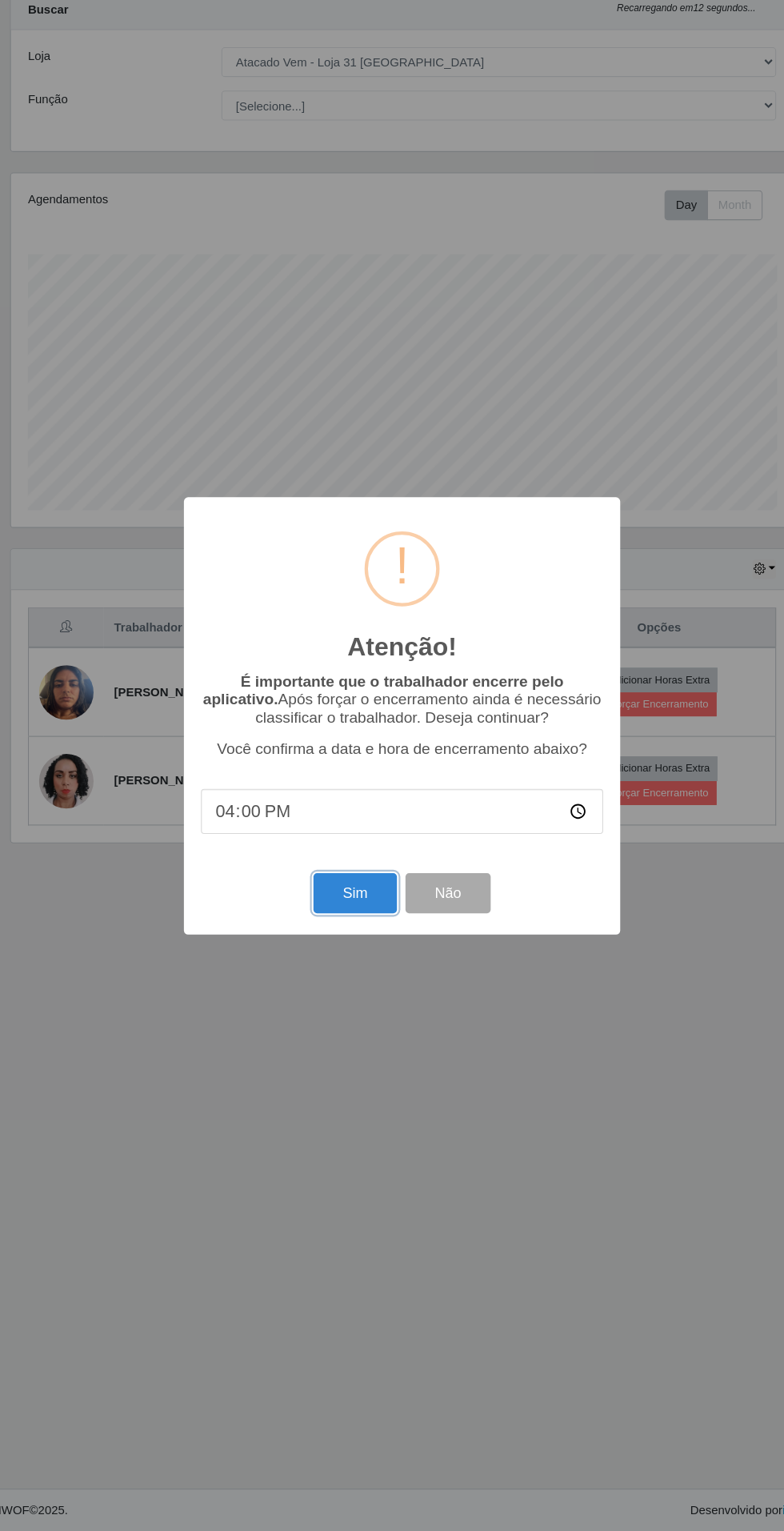
click at [366, 941] on button "Sim" at bounding box center [347, 932] width 78 height 37
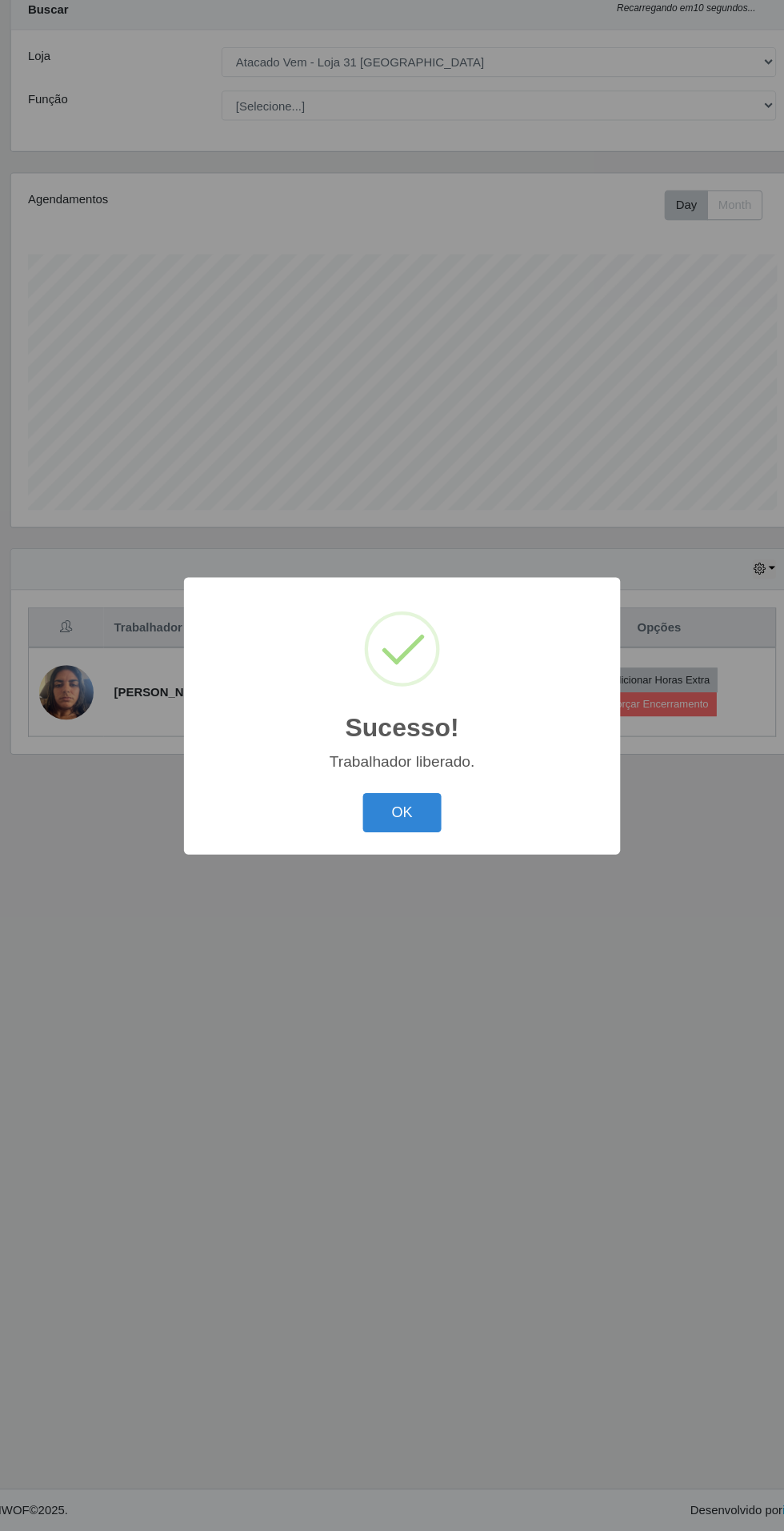
click at [392, 856] on button "OK" at bounding box center [392, 856] width 75 height 37
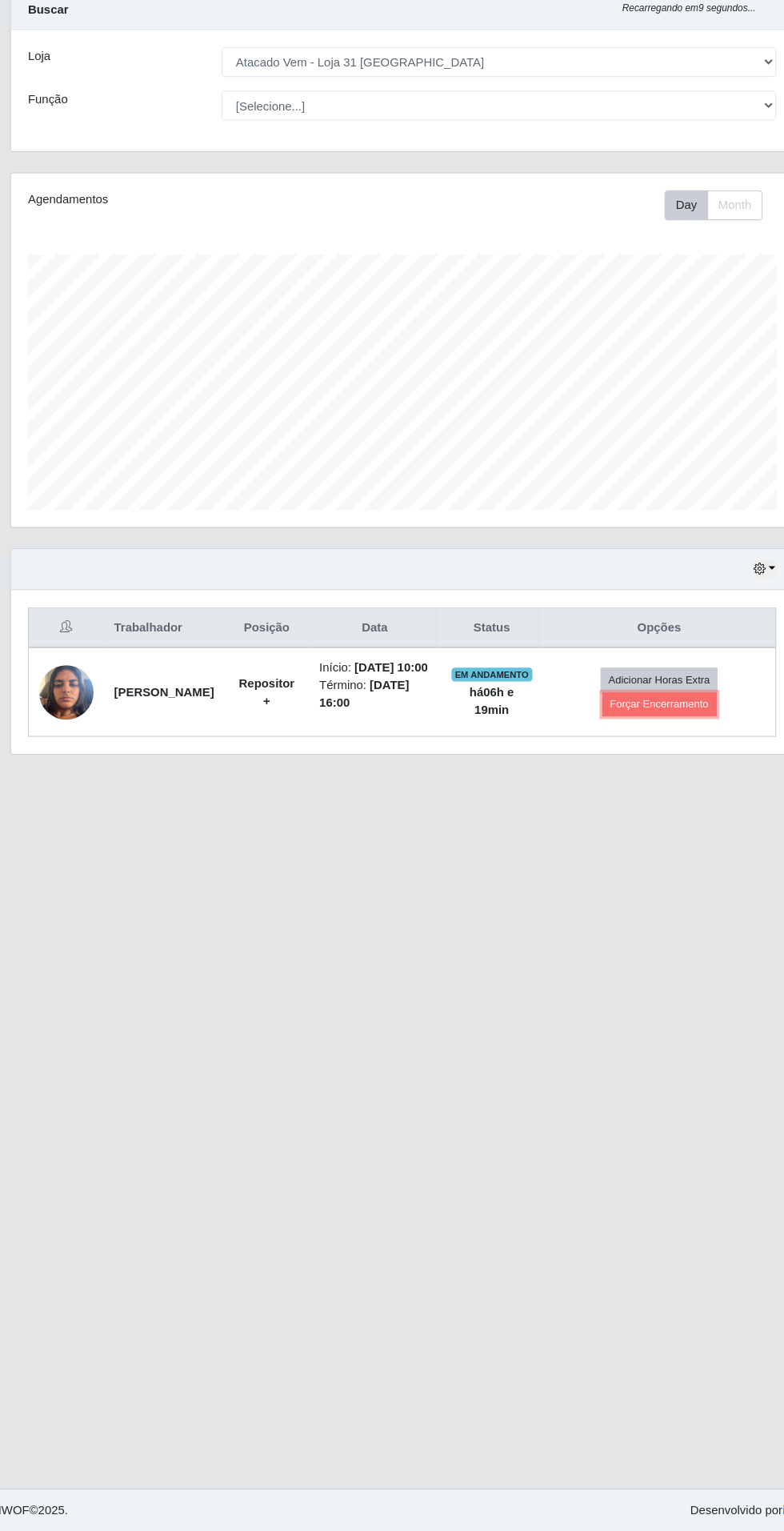
click at [646, 765] on button "Forçar Encerramento" at bounding box center [634, 754] width 107 height 22
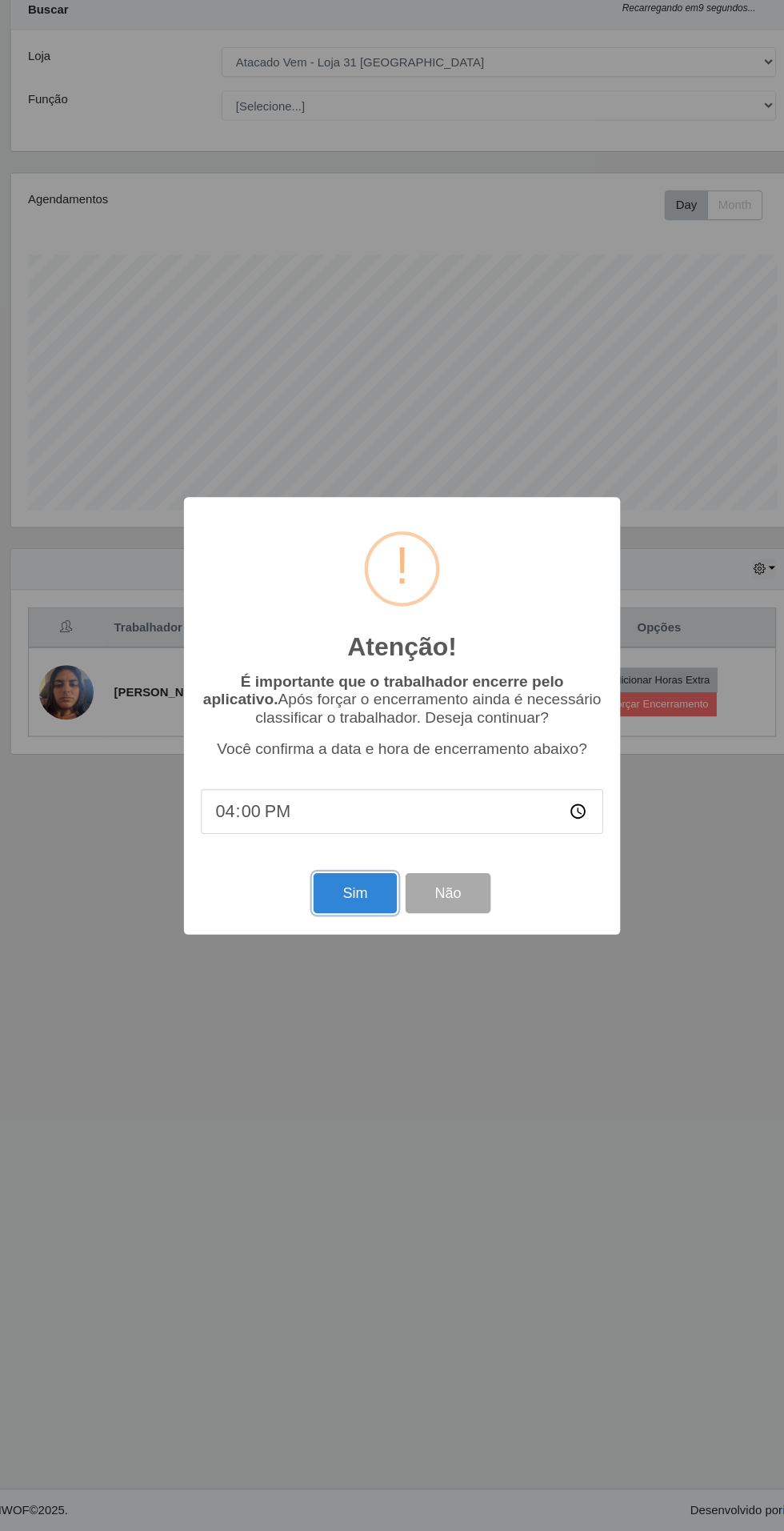
click at [363, 936] on button "Sim" at bounding box center [347, 932] width 78 height 37
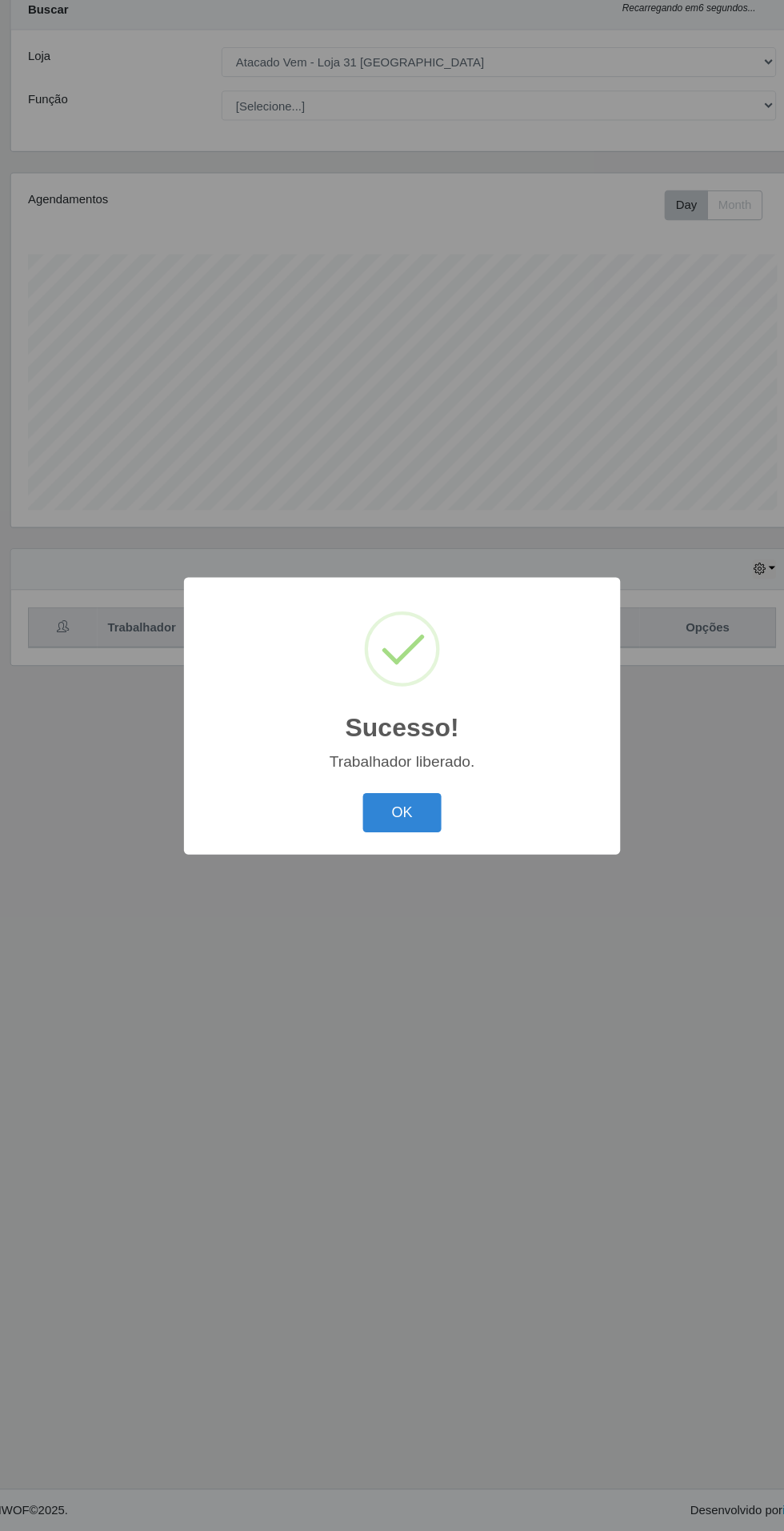
click at [408, 850] on button "OK" at bounding box center [392, 856] width 75 height 37
